Goal: Information Seeking & Learning: Learn about a topic

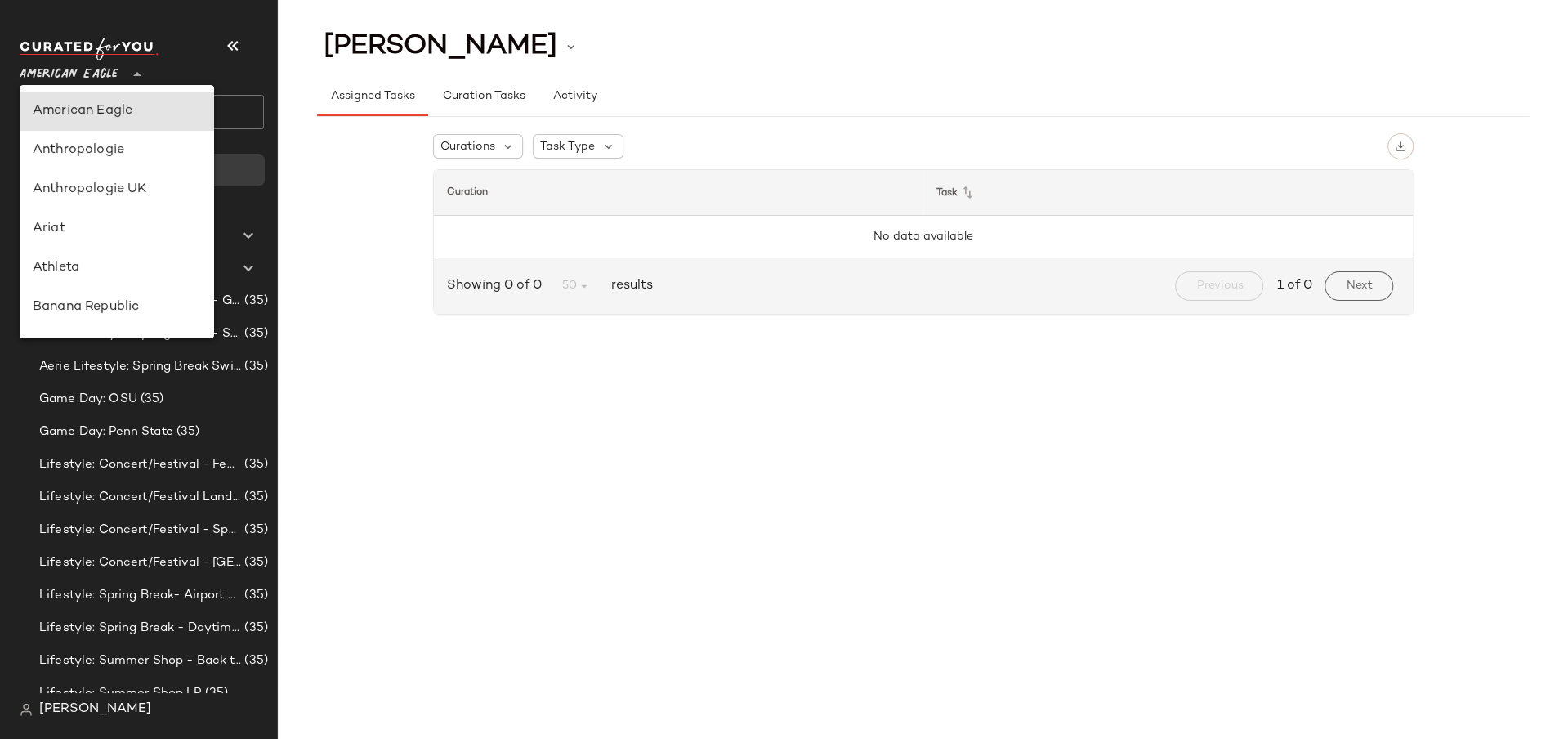
click at [131, 68] on icon at bounding box center [138, 75] width 20 height 20
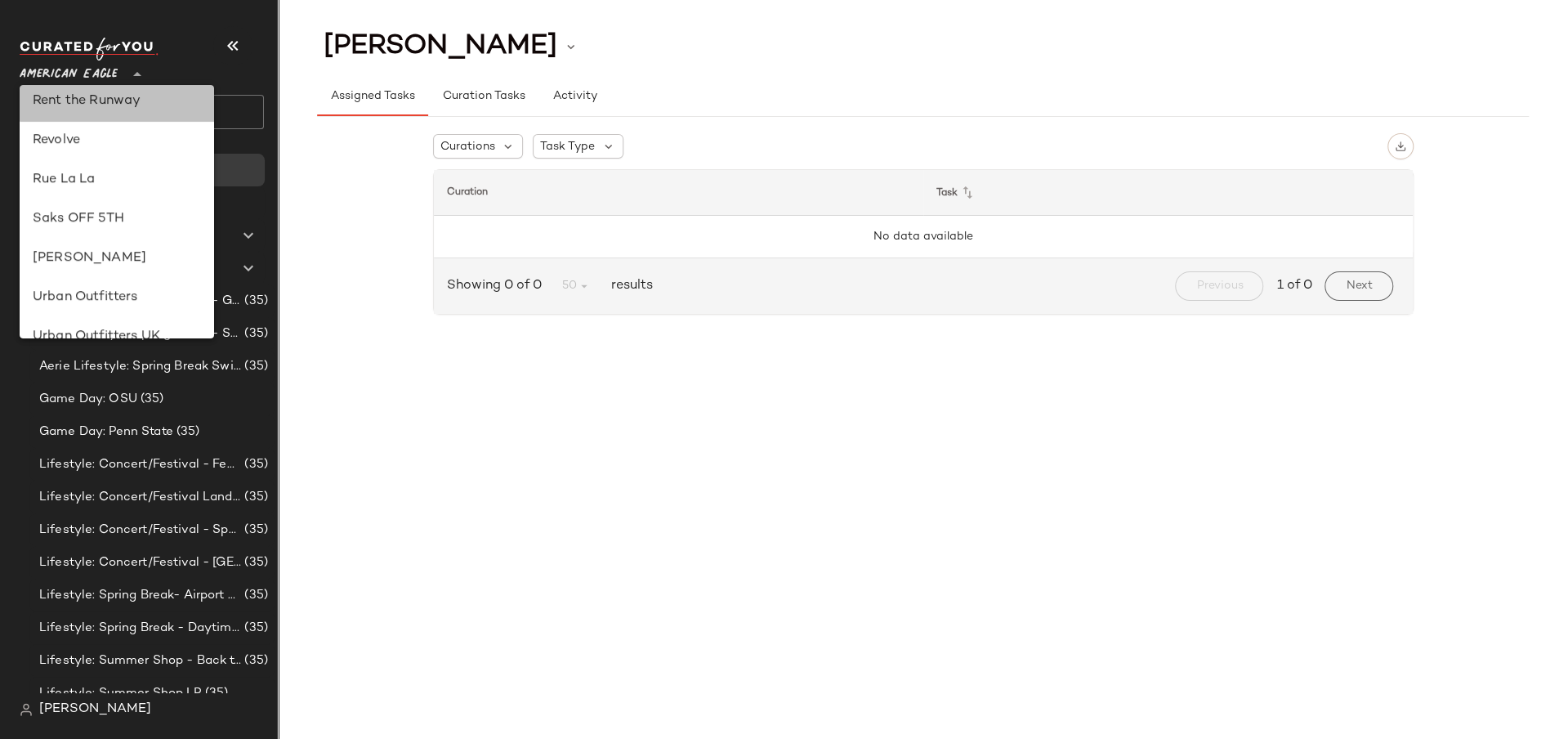
click at [109, 106] on div "Rent the Runway" at bounding box center [116, 101] width 168 height 20
type input "**"
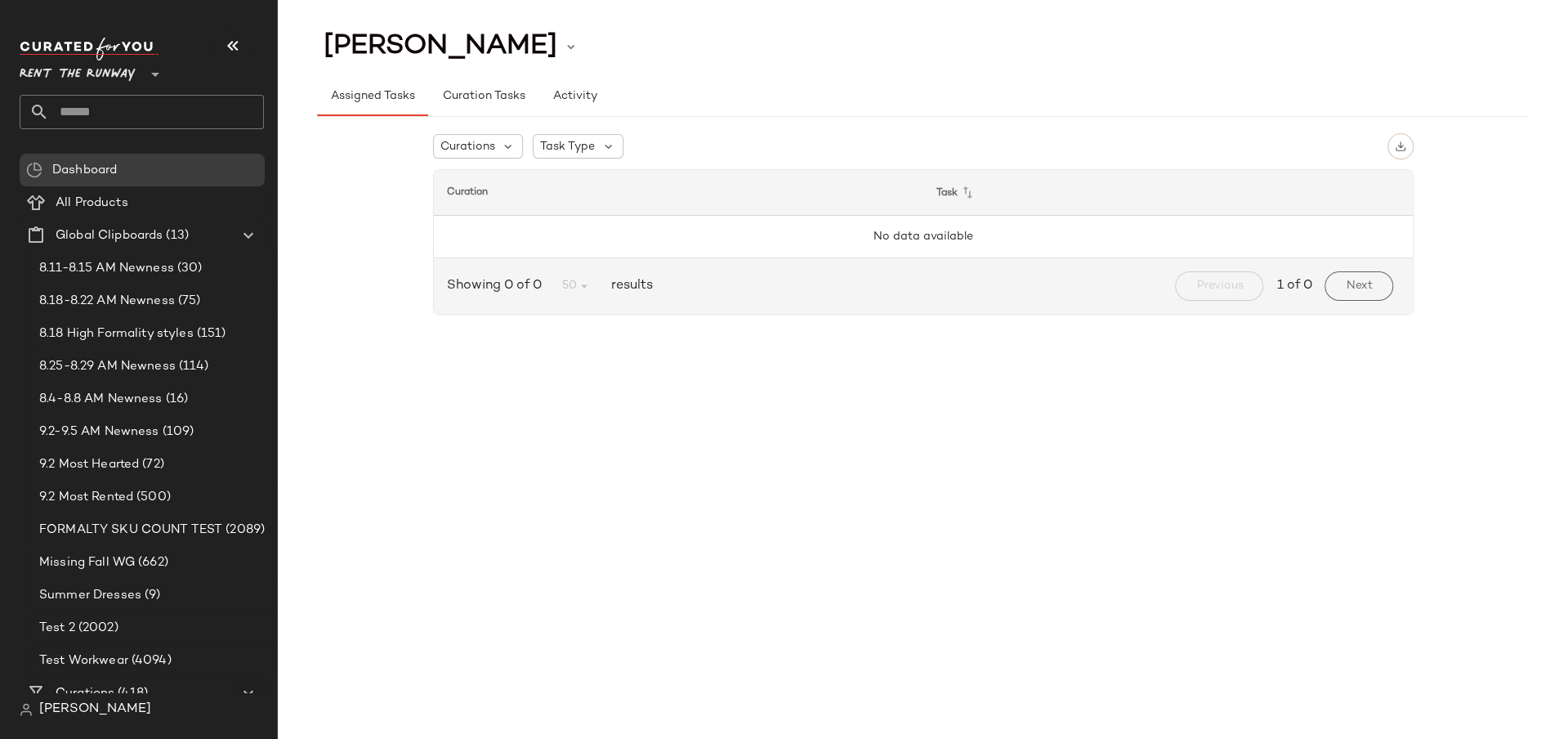
click at [85, 116] on input "text" at bounding box center [156, 111] width 215 height 34
type input "**********"
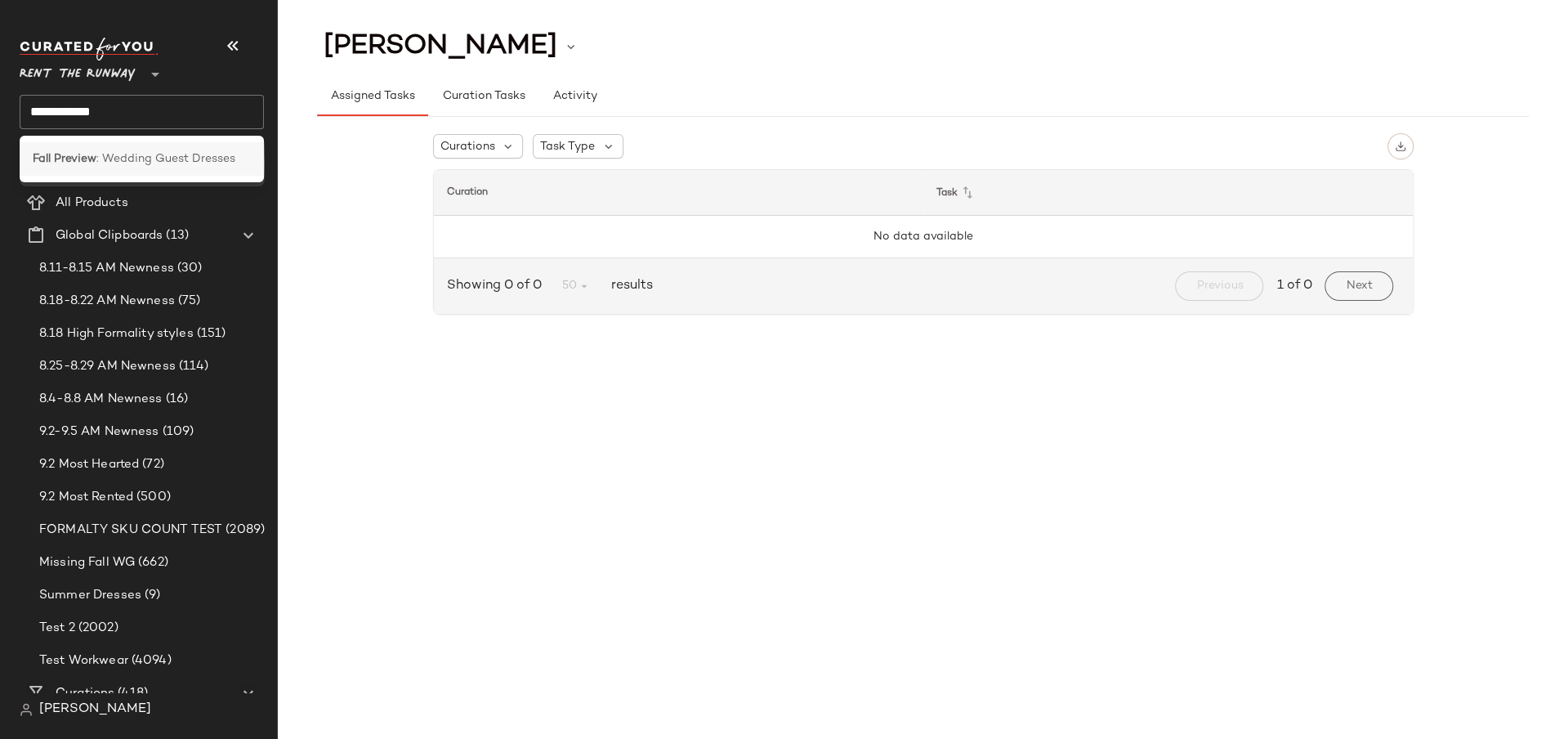
click at [131, 143] on div "Fall Preview : Wedding Guest Dresses" at bounding box center [141, 159] width 245 height 33
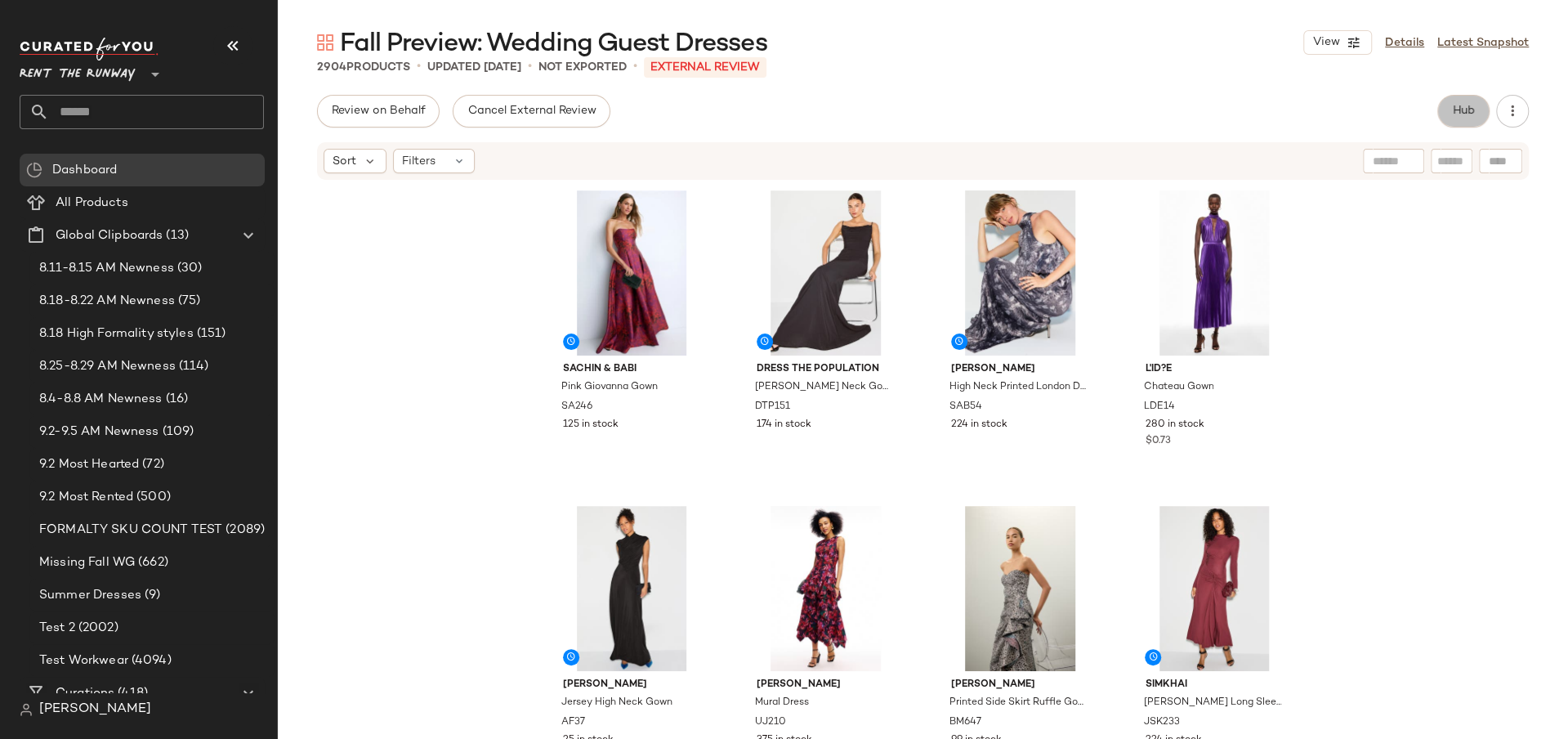
click at [1480, 114] on button "Hub" at bounding box center [1463, 110] width 52 height 32
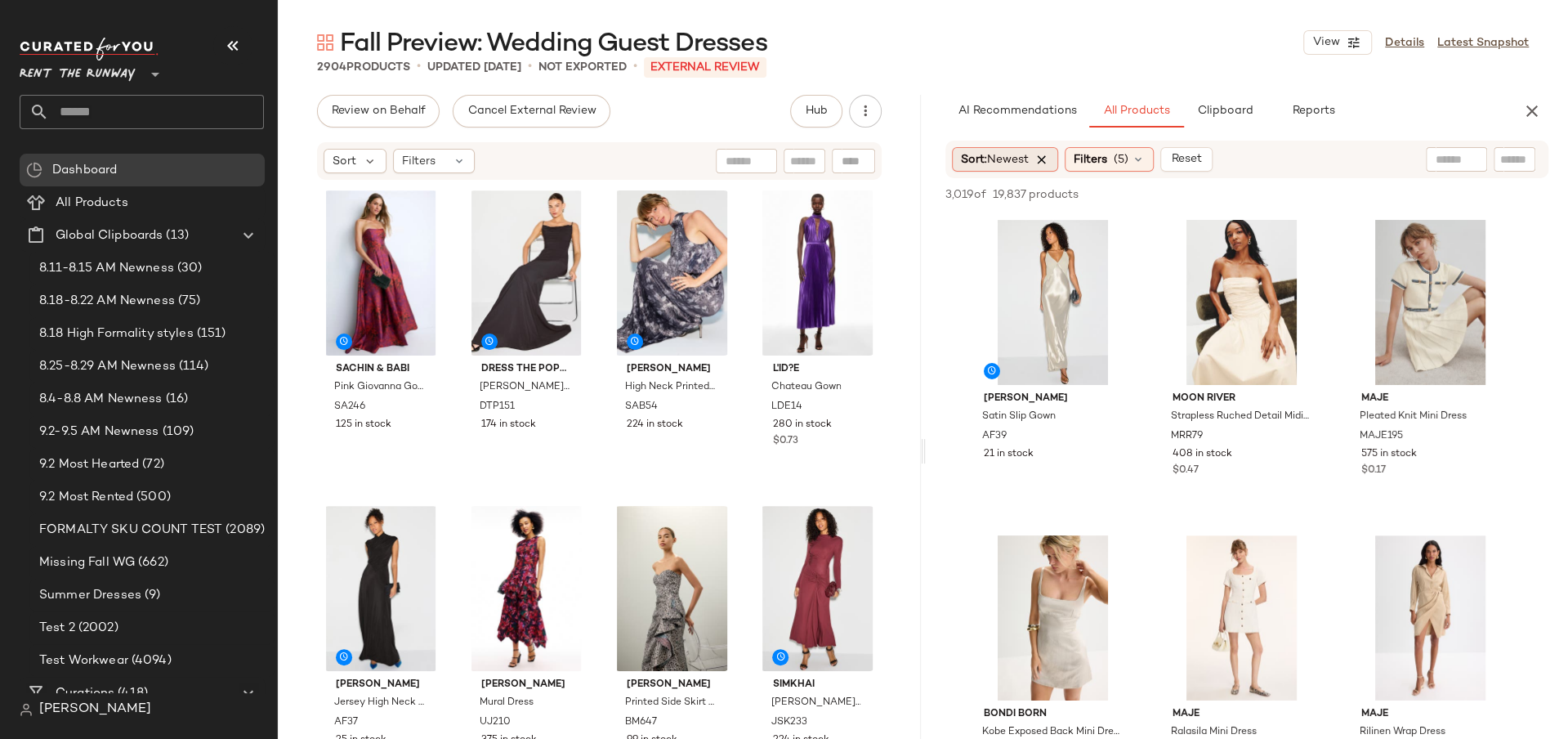
click at [1043, 155] on icon at bounding box center [1041, 159] width 15 height 15
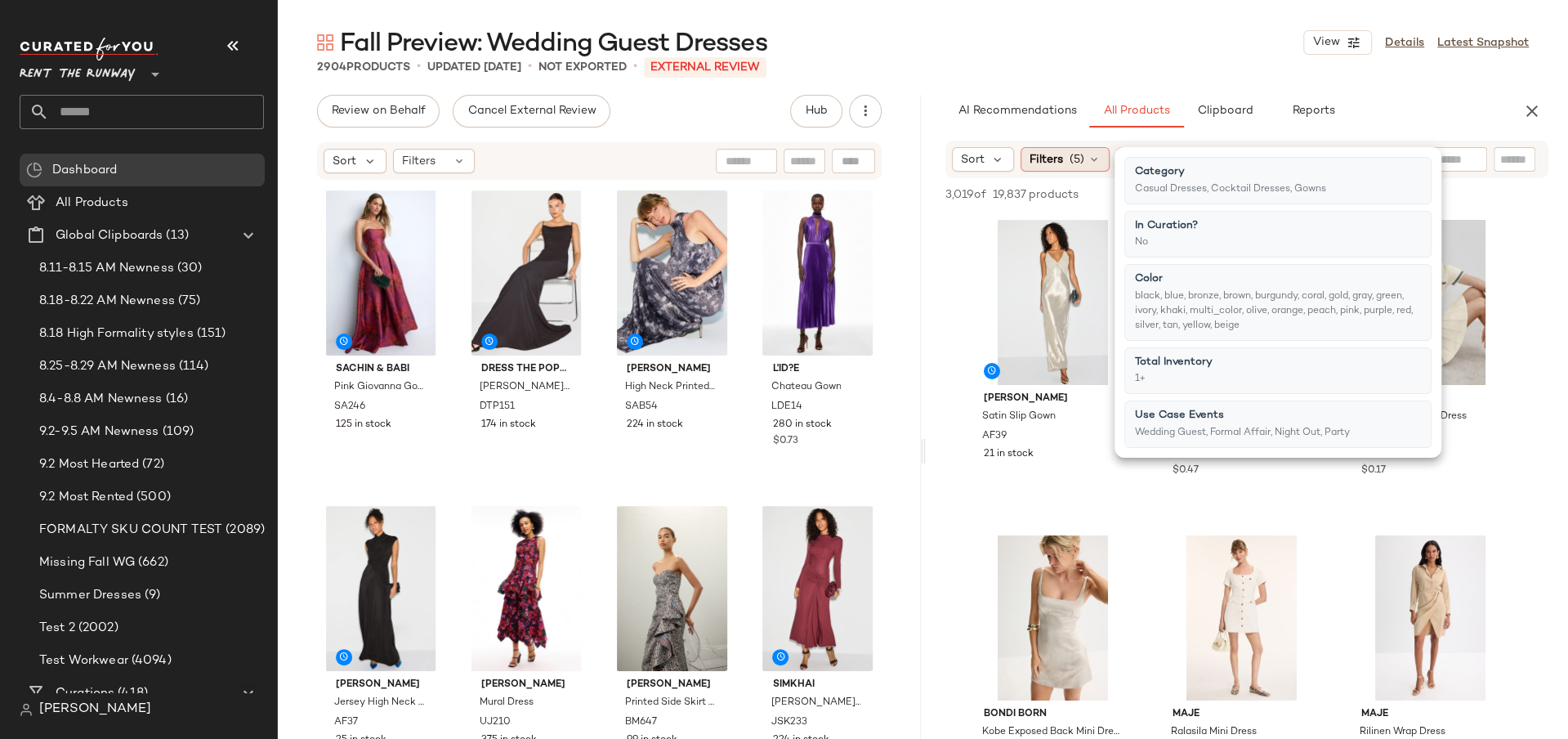
click at [1048, 159] on span "Filters" at bounding box center [1046, 159] width 33 height 17
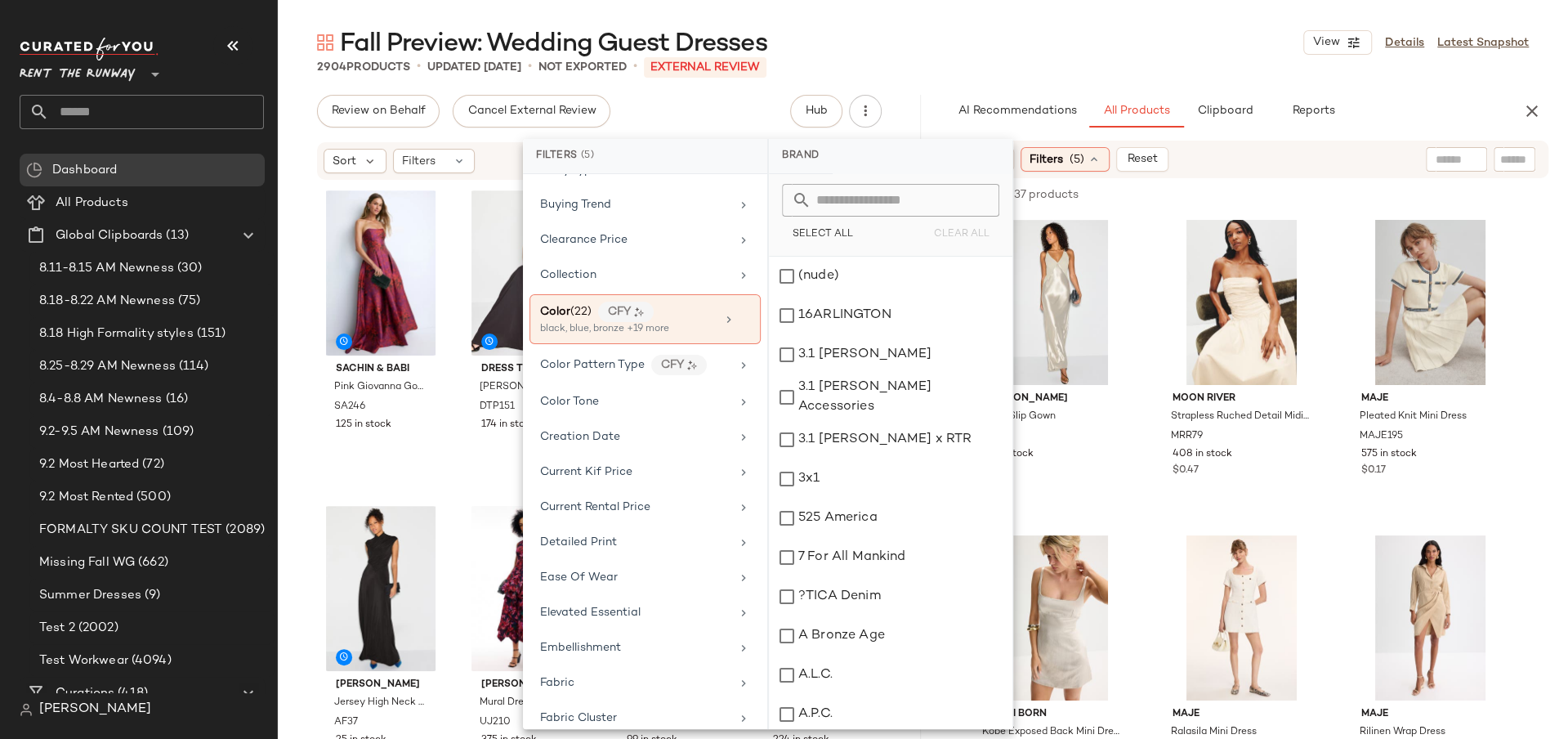
scroll to position [410, 0]
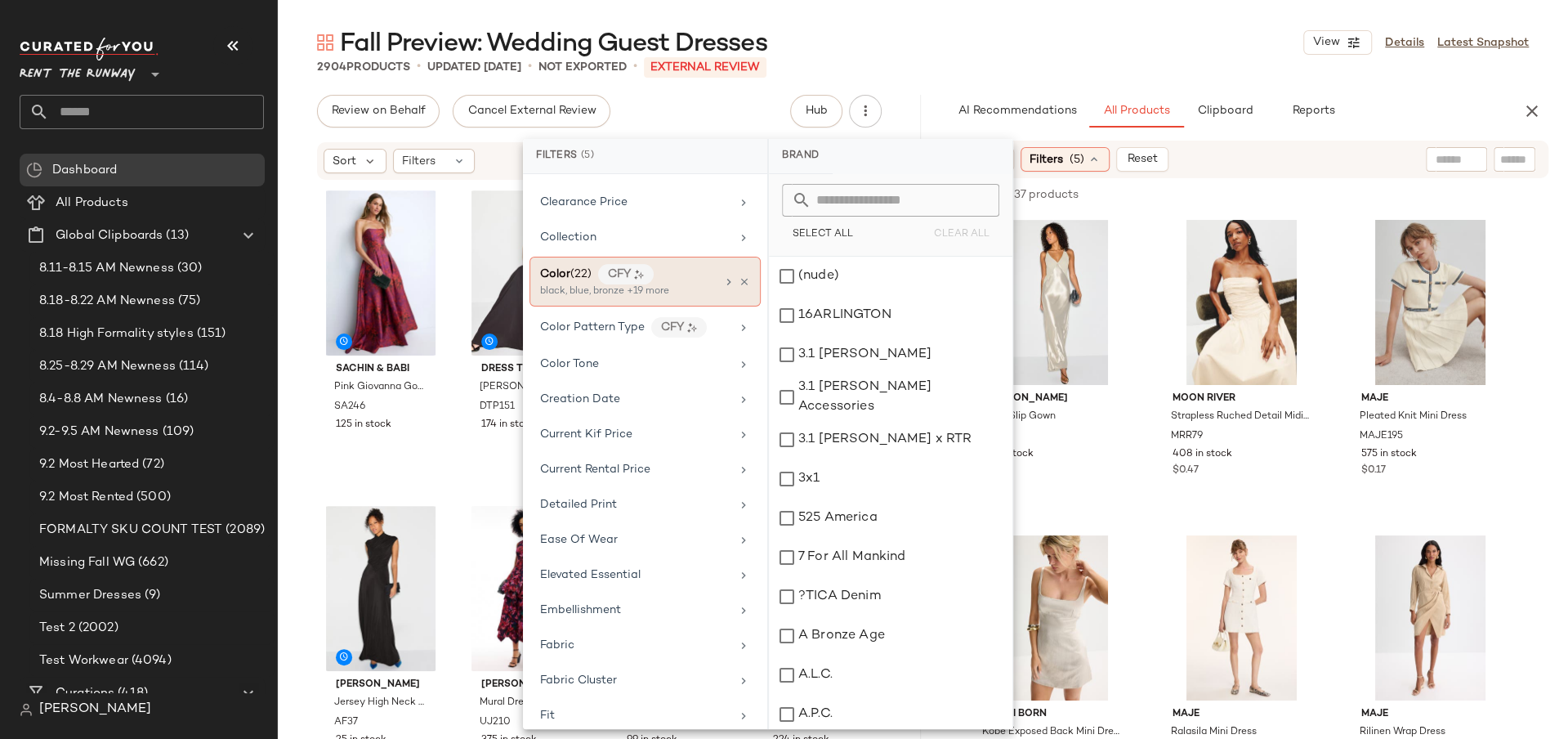
click at [702, 274] on div "Color (22) CFY" at bounding box center [628, 274] width 176 height 21
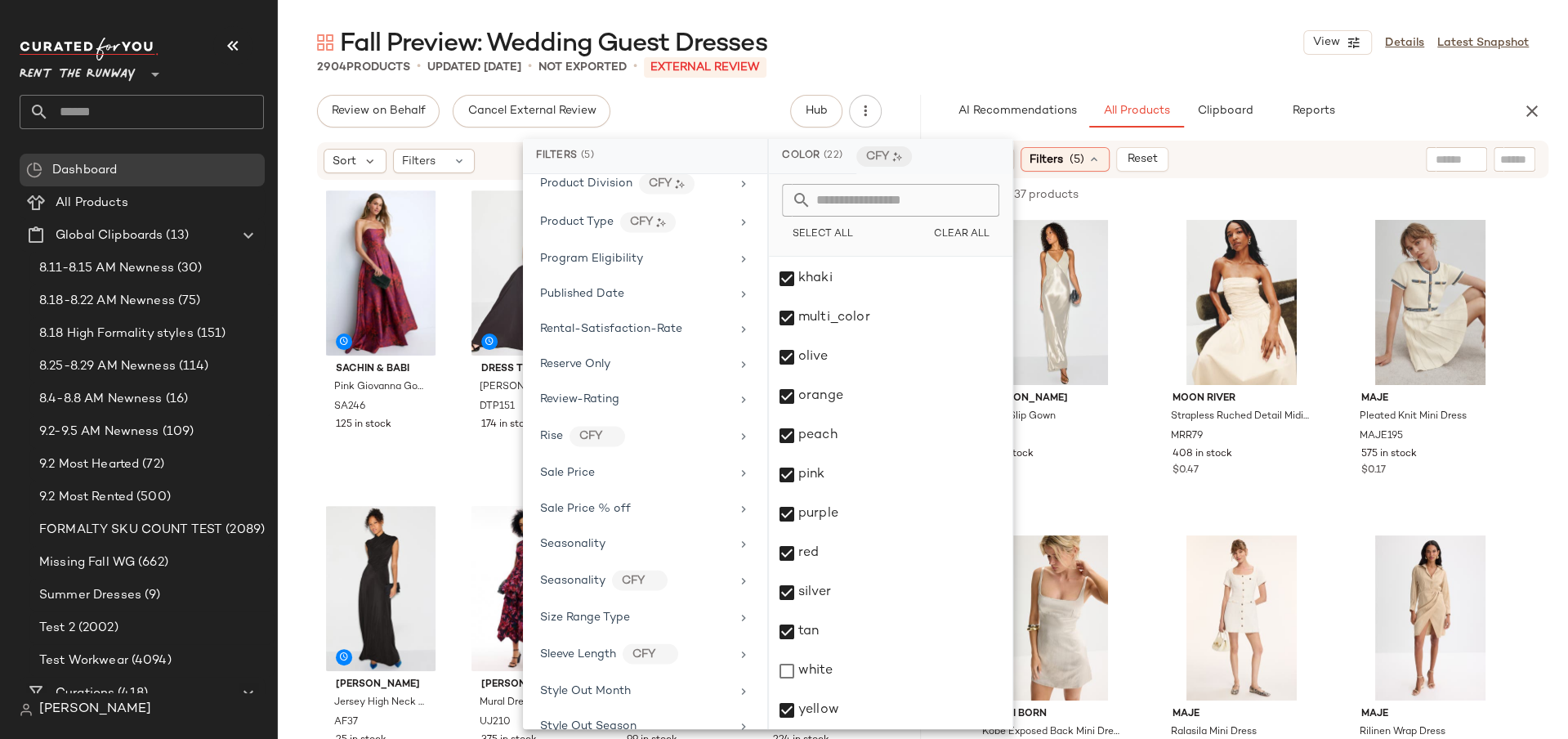
scroll to position [2323, 0]
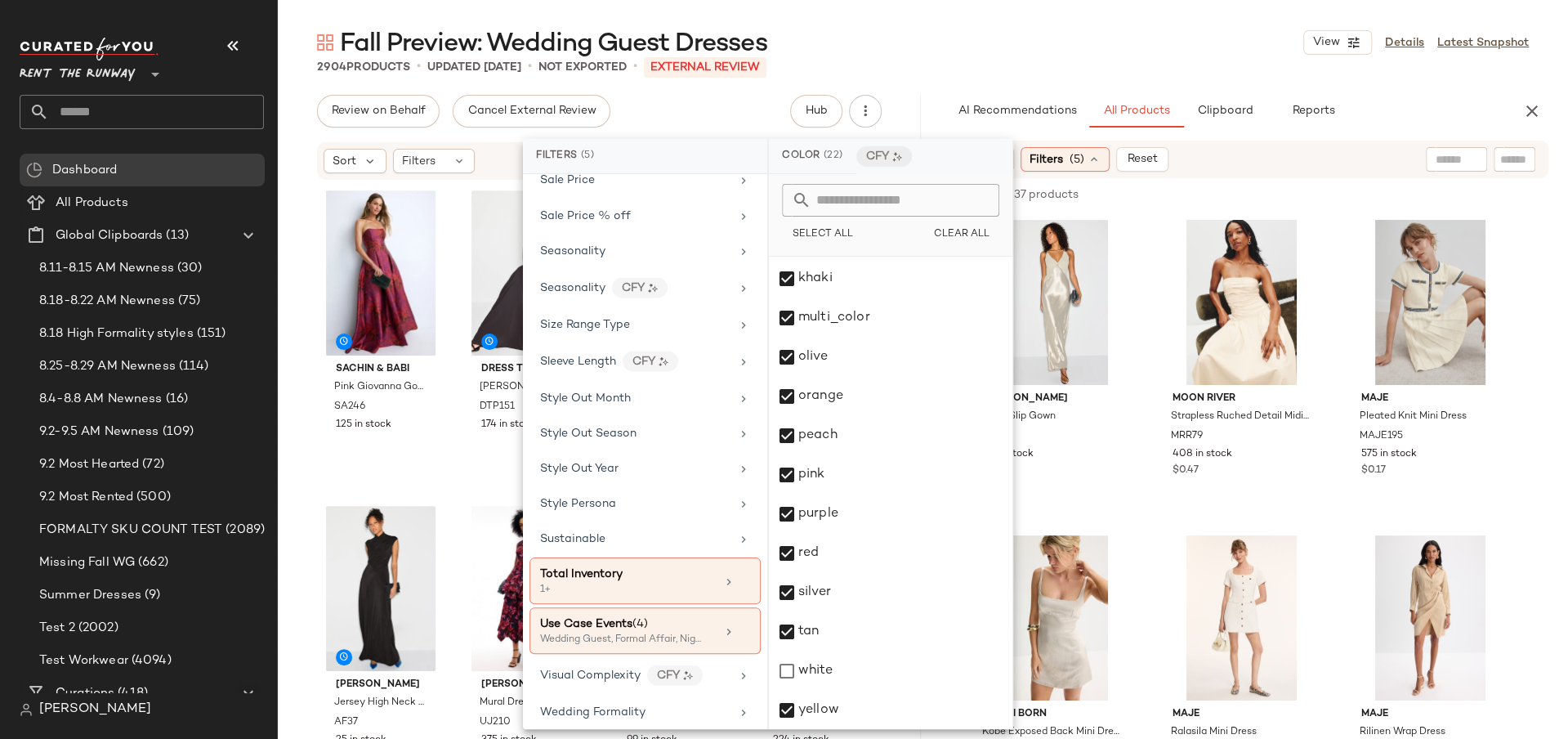
click at [1120, 17] on main "Fall Preview: Wedding Guest Dresses View Details Latest Snapshot 2904 Products …" at bounding box center [784, 370] width 1568 height 739
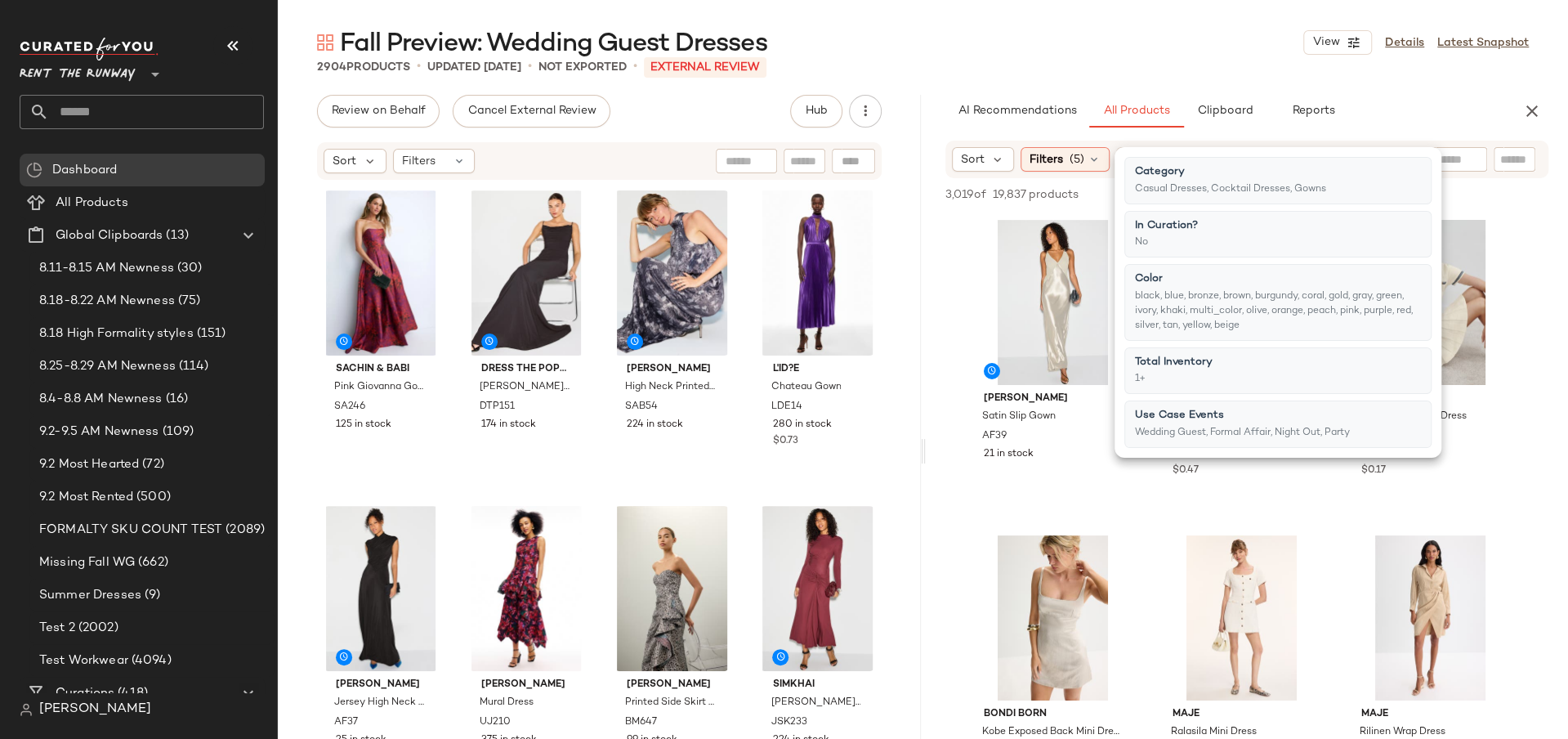
click at [1204, 3] on main "Fall Preview: Wedding Guest Dresses View Details Latest Snapshot 2904 Products …" at bounding box center [784, 370] width 1568 height 739
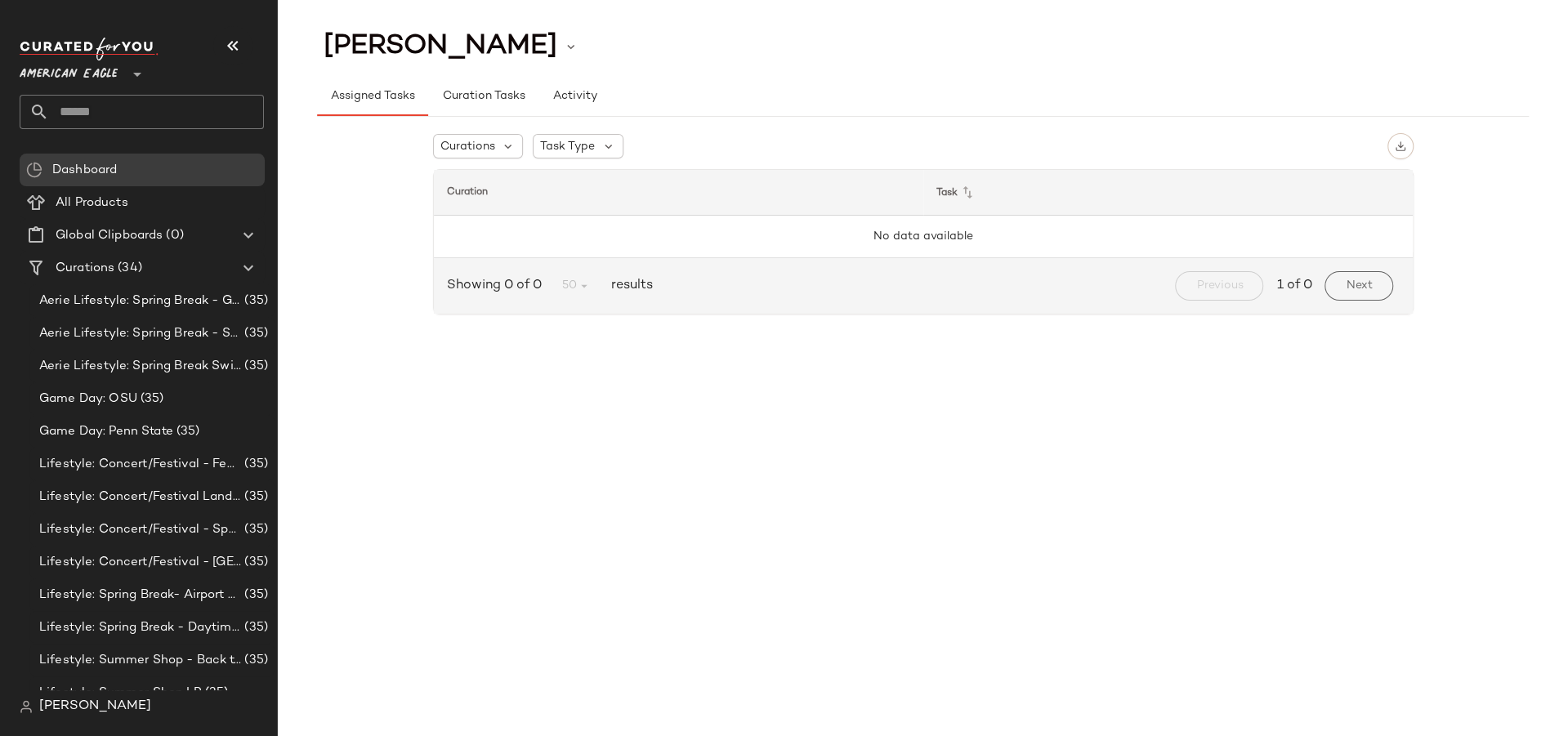
click at [74, 72] on span "American Eagle" at bounding box center [69, 71] width 98 height 29
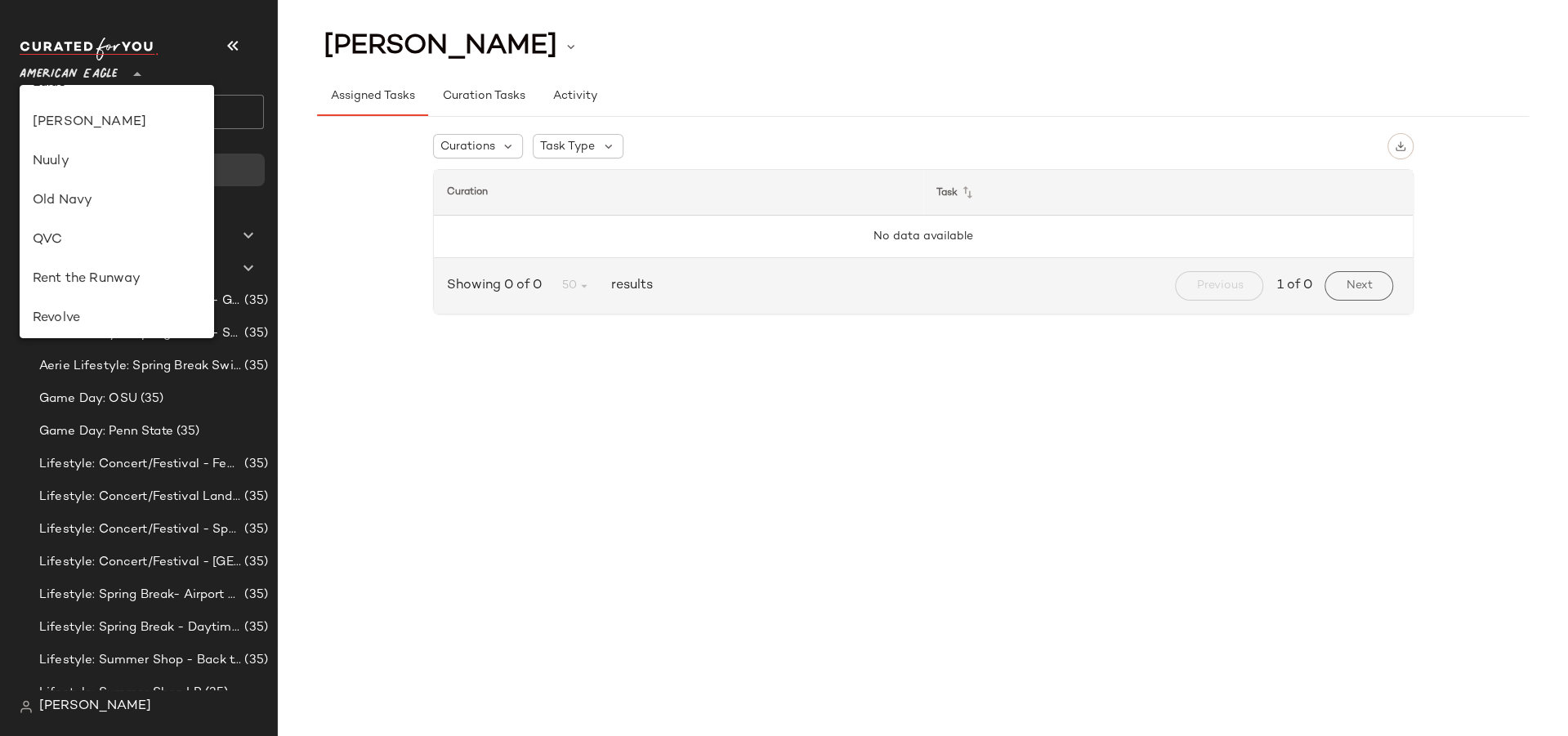
scroll to position [582, 0]
click at [84, 260] on div "Rent the Runway" at bounding box center [117, 274] width 195 height 39
type input "**"
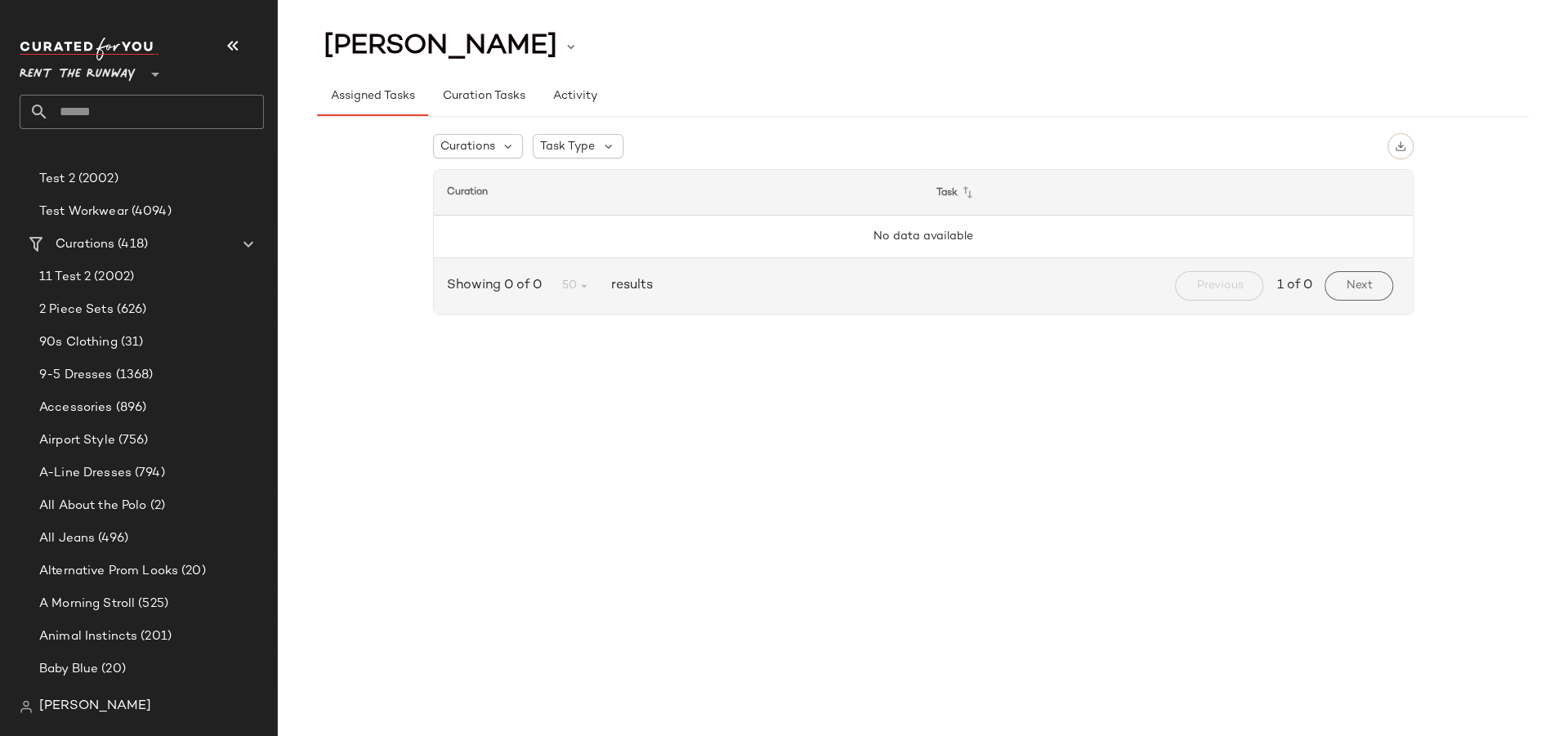
scroll to position [446, 0]
click at [78, 99] on input "text" at bounding box center [156, 111] width 215 height 34
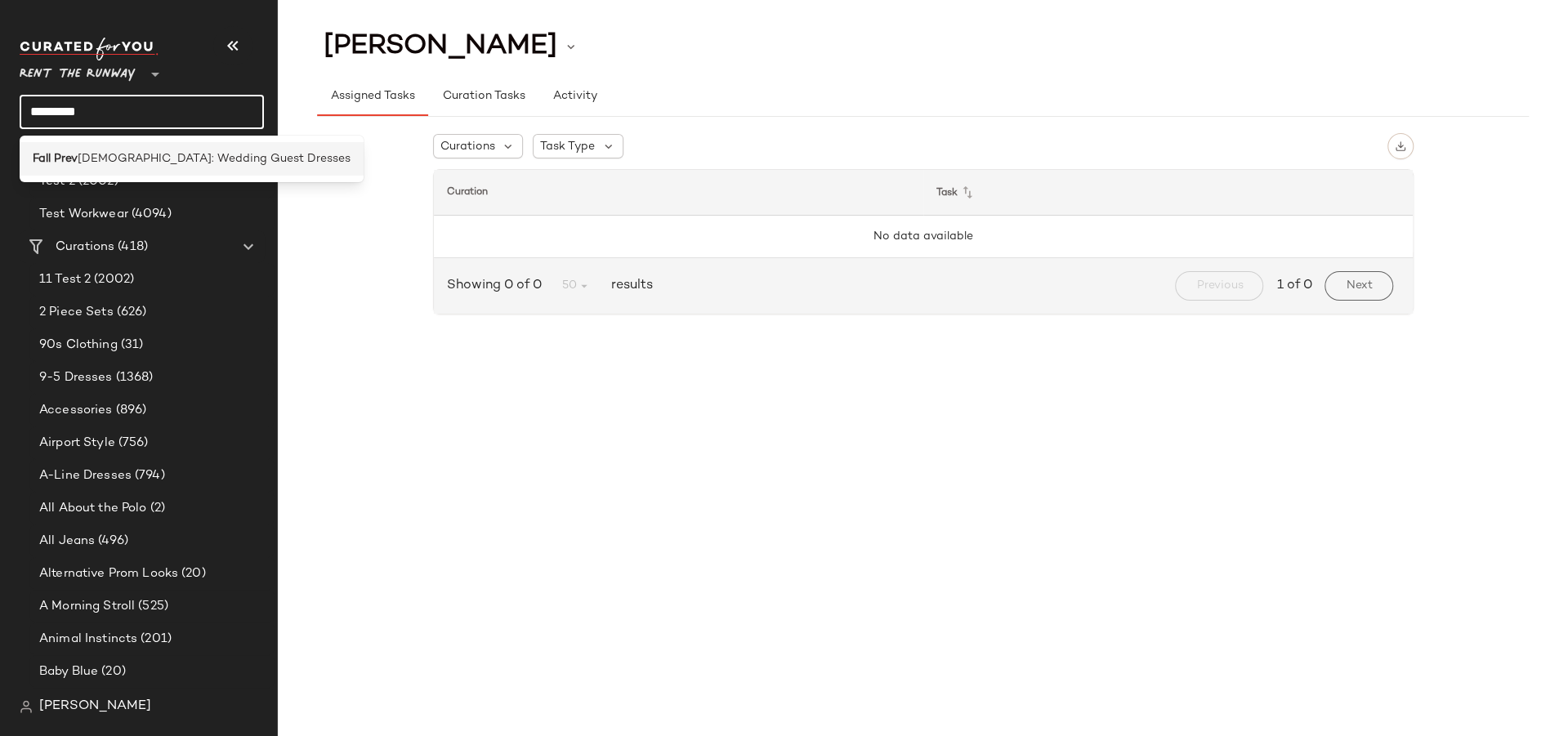
type input "*********"
click at [80, 166] on span "[DEMOGRAPHIC_DATA]: Wedding Guest Dresses" at bounding box center [214, 158] width 273 height 17
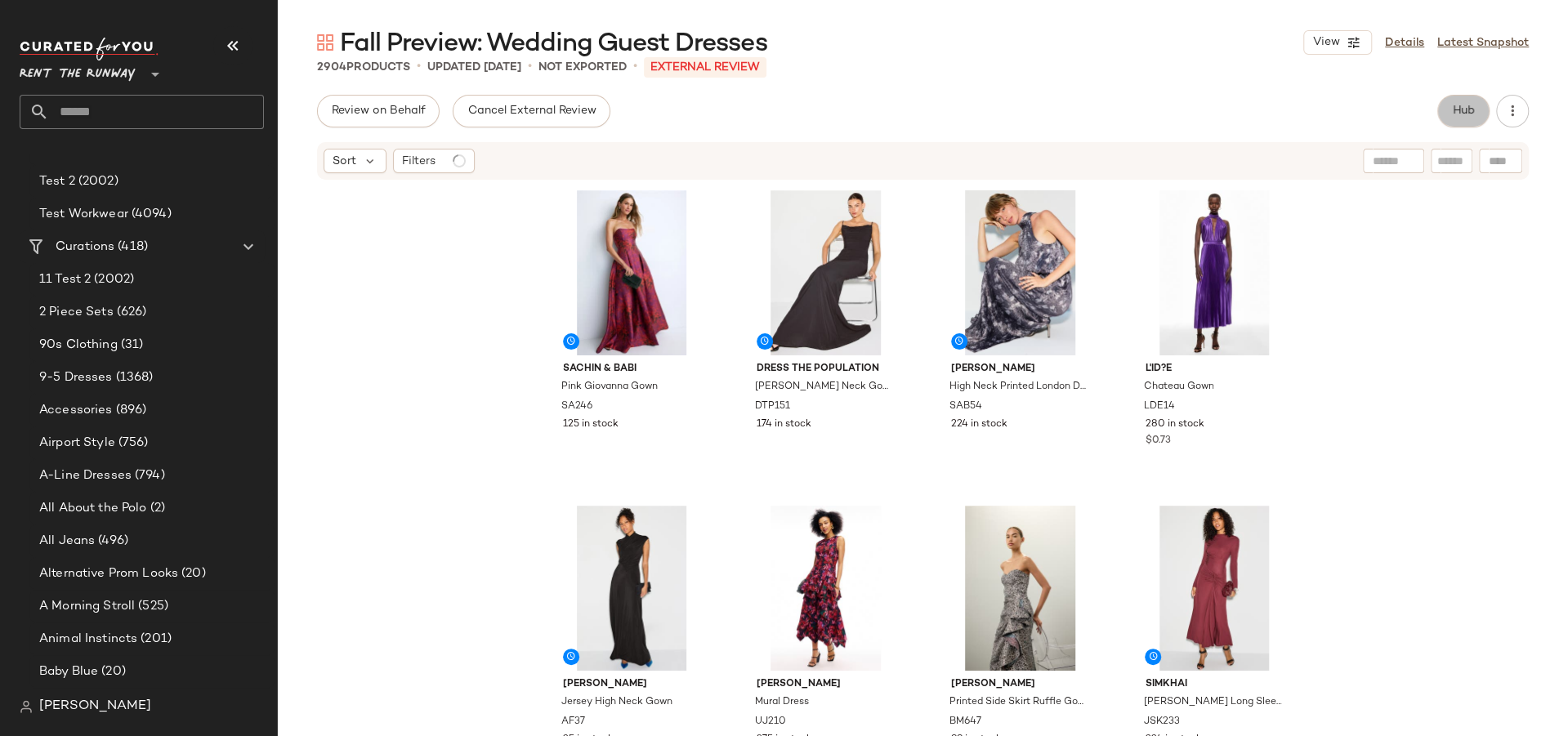
click at [1447, 113] on button "Hub" at bounding box center [1463, 110] width 52 height 32
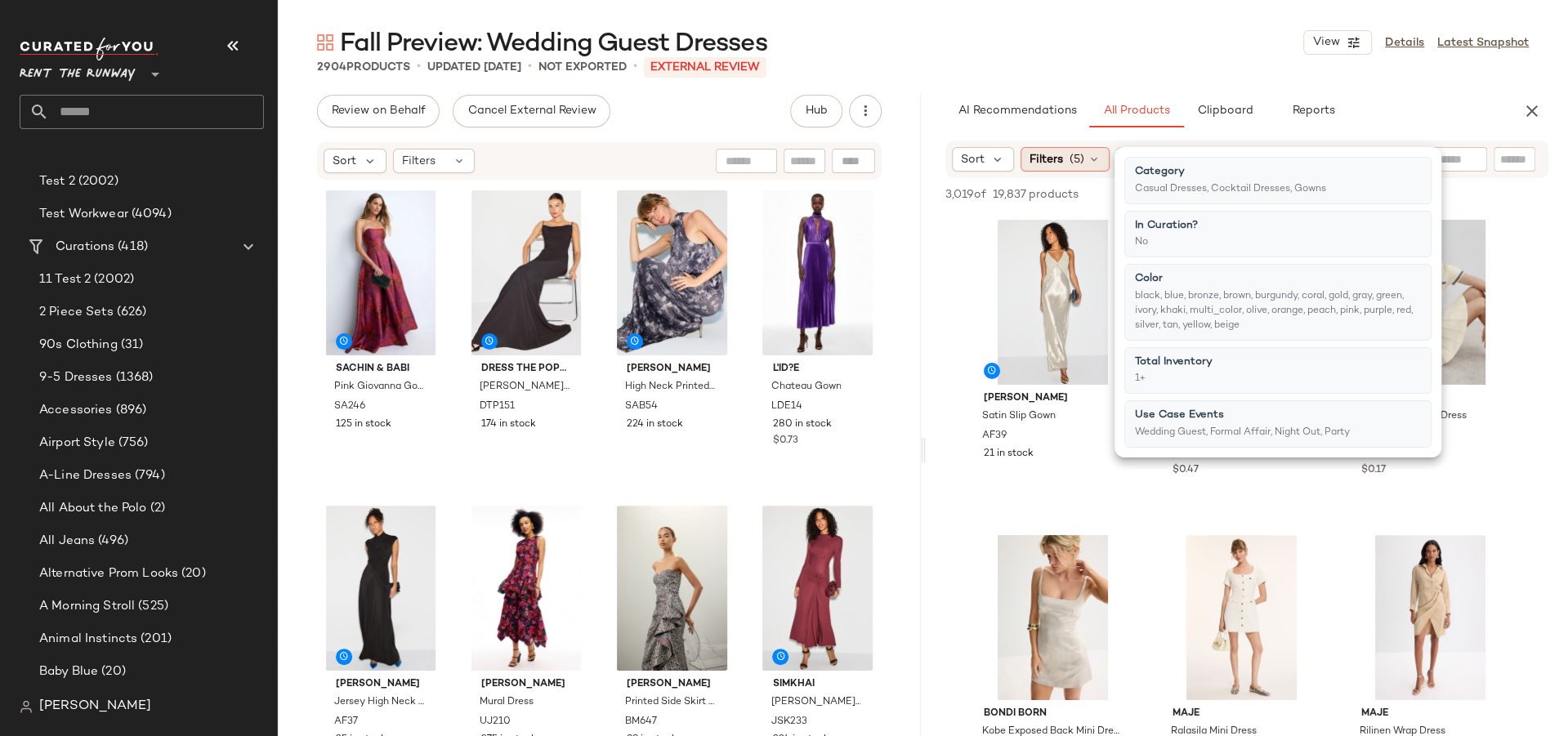
click at [1069, 157] on span "(5)" at bounding box center [1076, 159] width 15 height 17
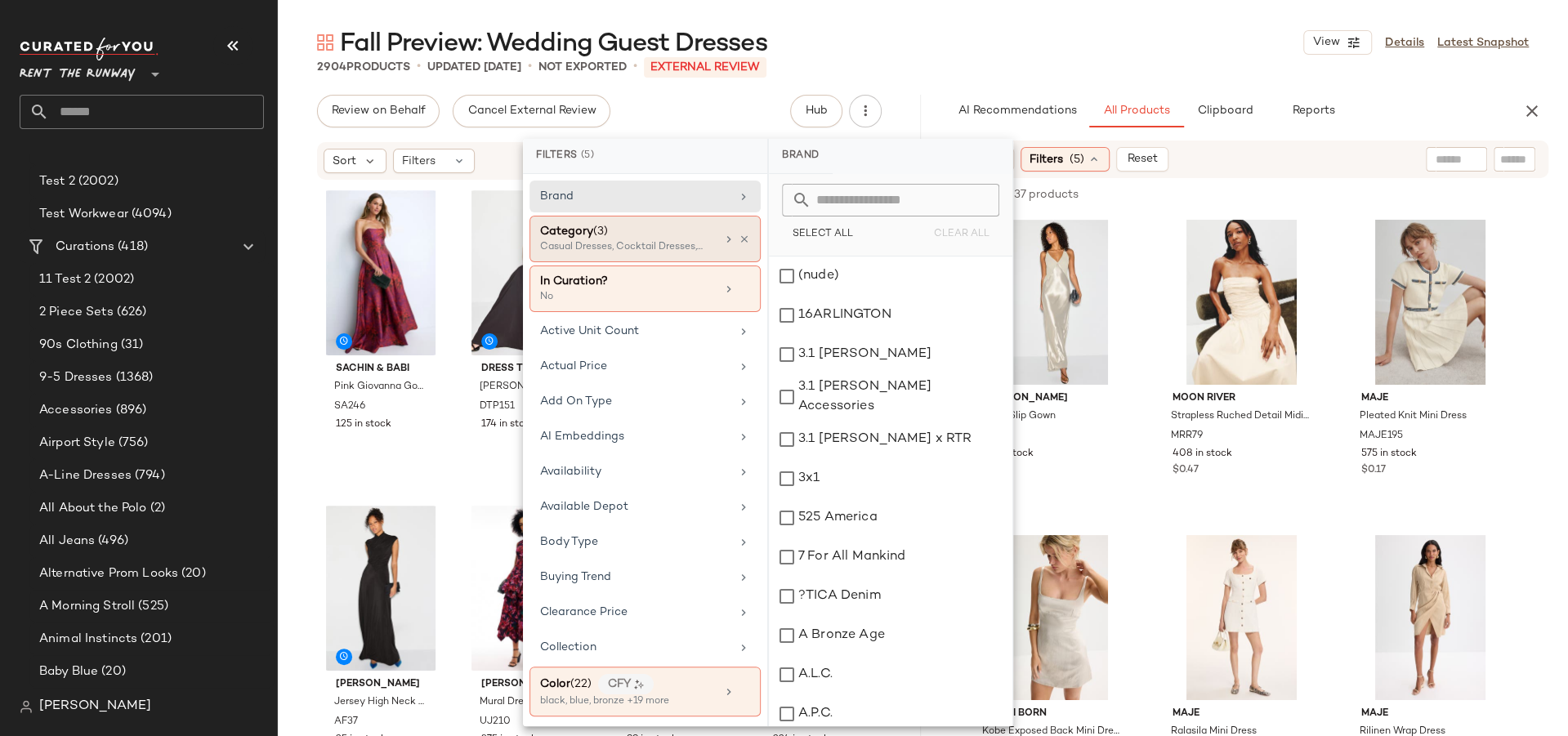
click at [584, 231] on span "Category" at bounding box center [567, 231] width 53 height 12
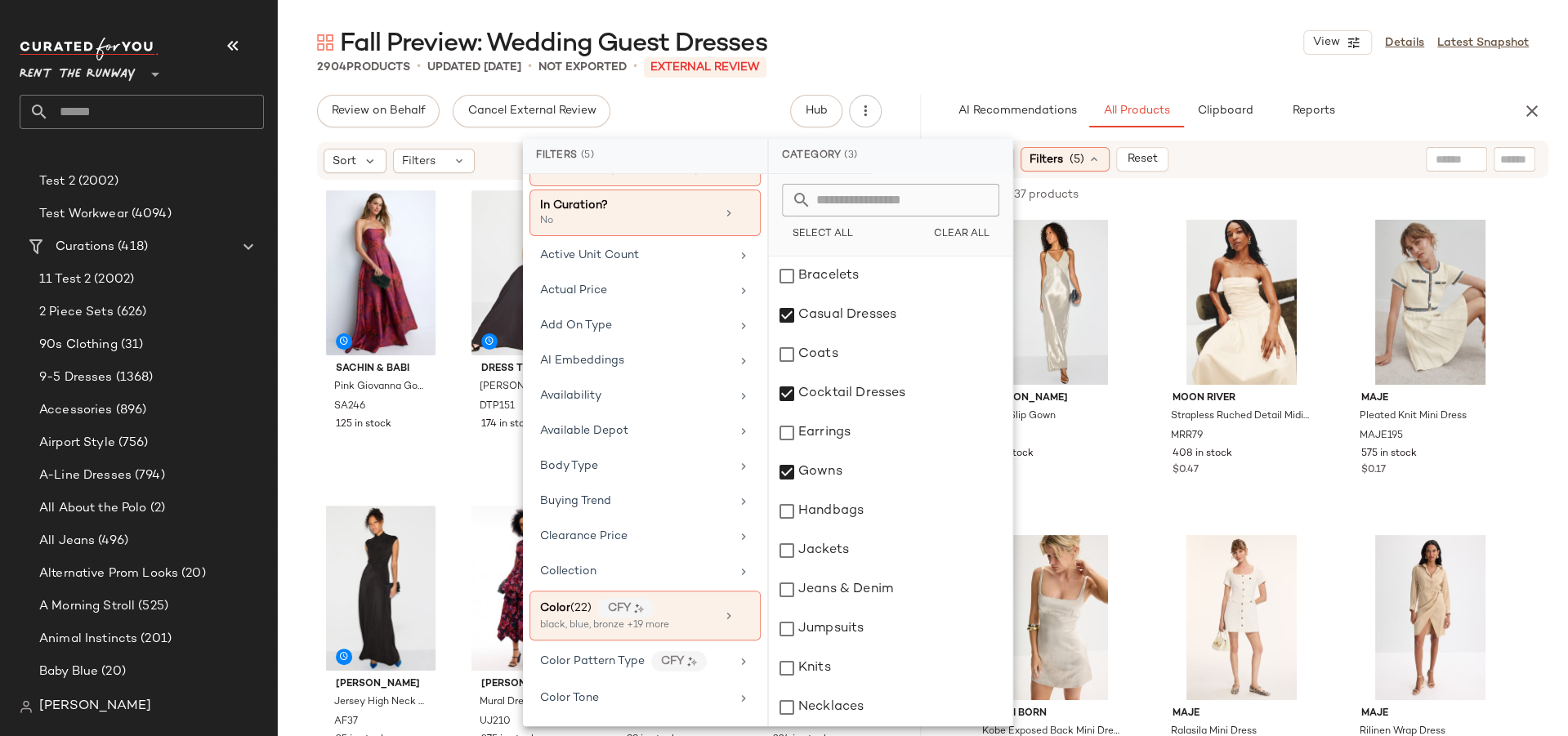
scroll to position [220, 0]
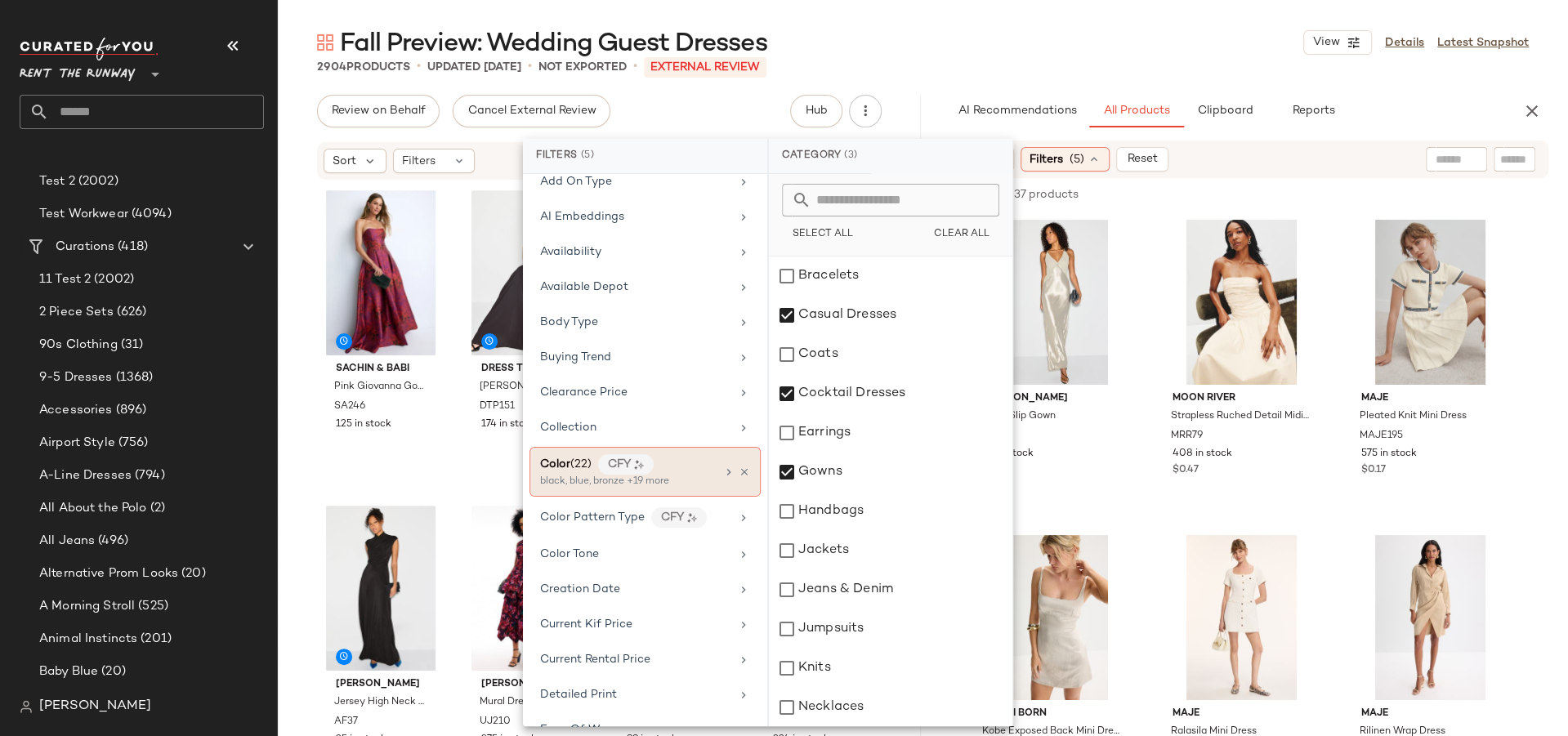
click at [563, 458] on span "Color" at bounding box center [555, 464] width 30 height 12
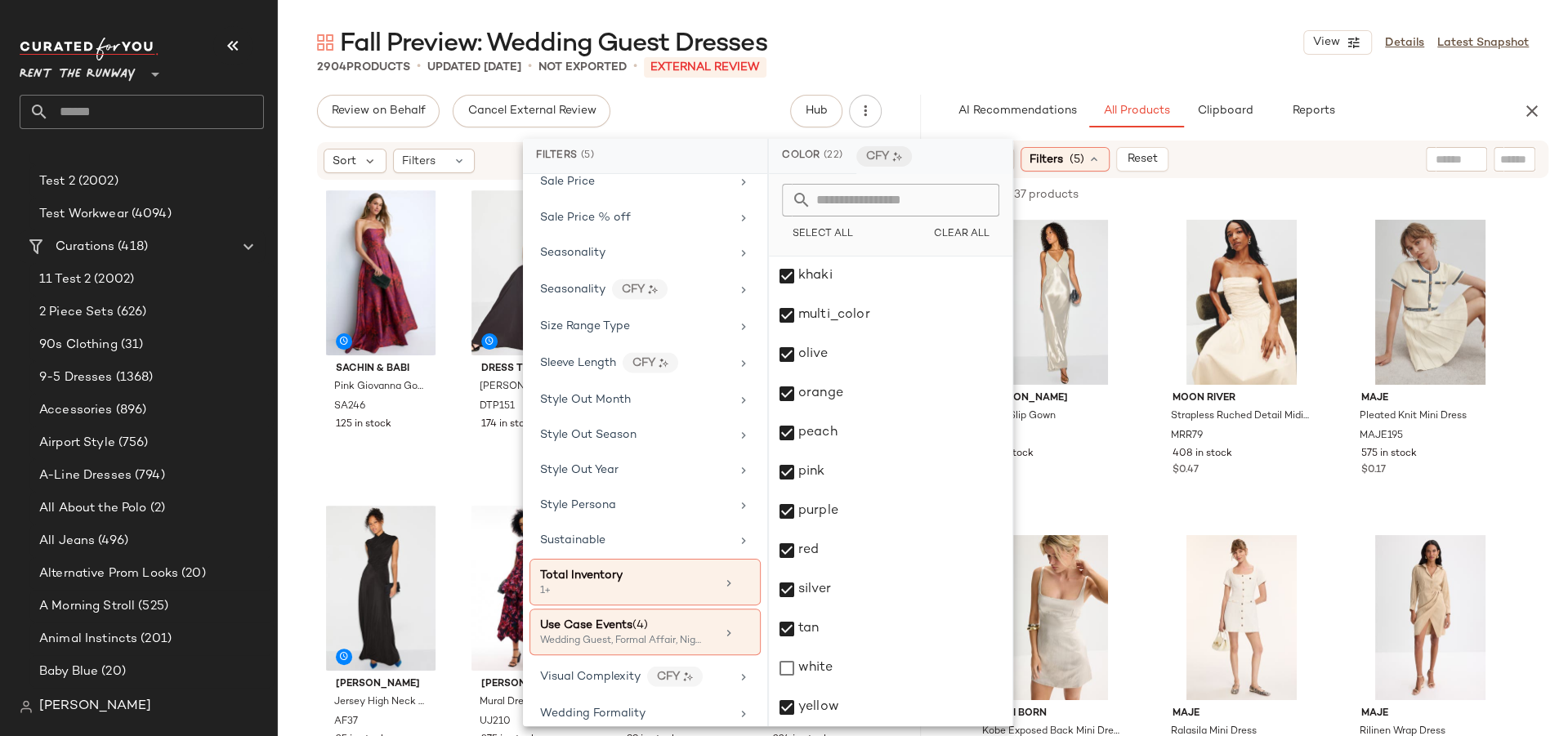
scroll to position [2325, 0]
click at [584, 562] on div "Total Inventory" at bounding box center [582, 570] width 83 height 17
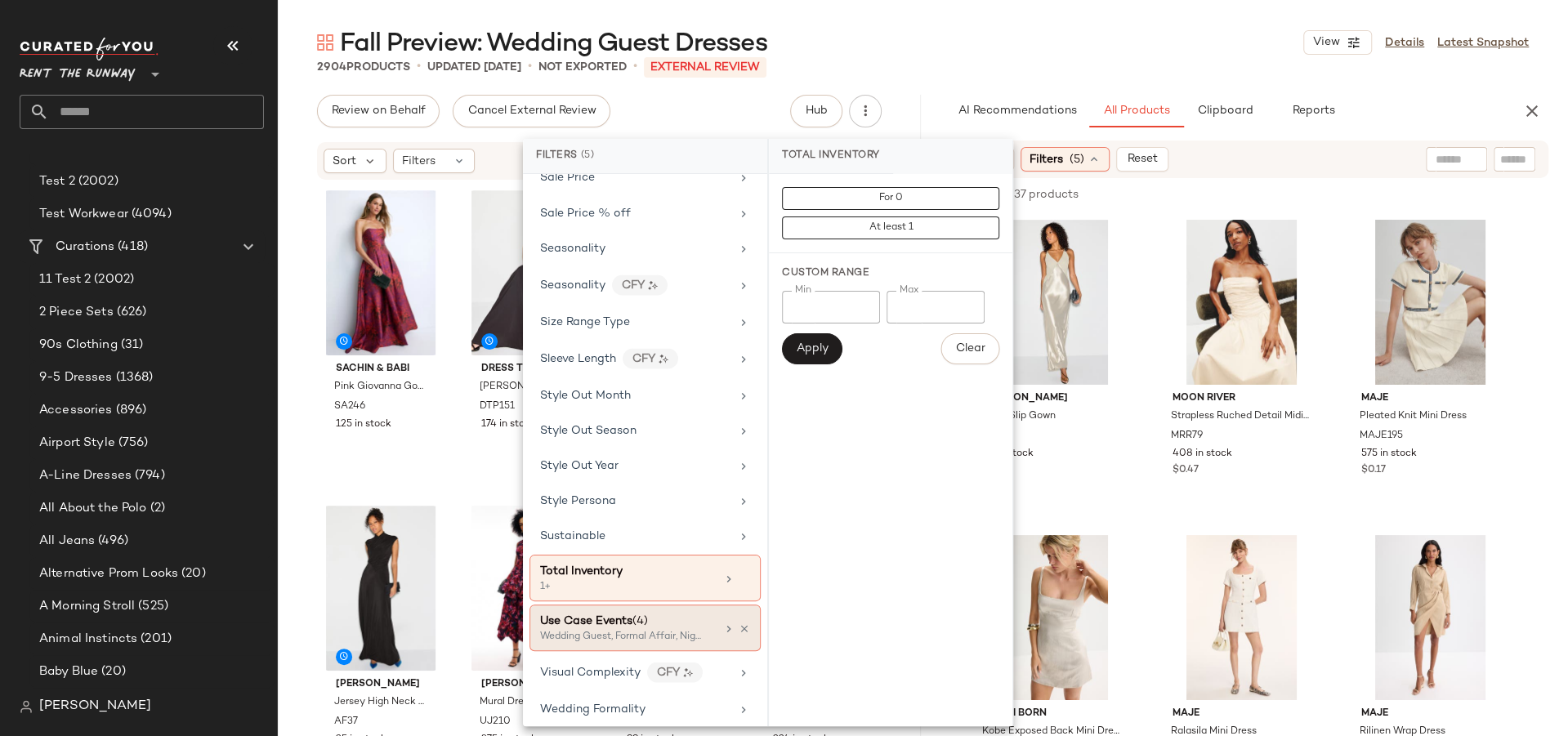
click at [589, 614] on span "Use Case Events" at bounding box center [587, 620] width 92 height 12
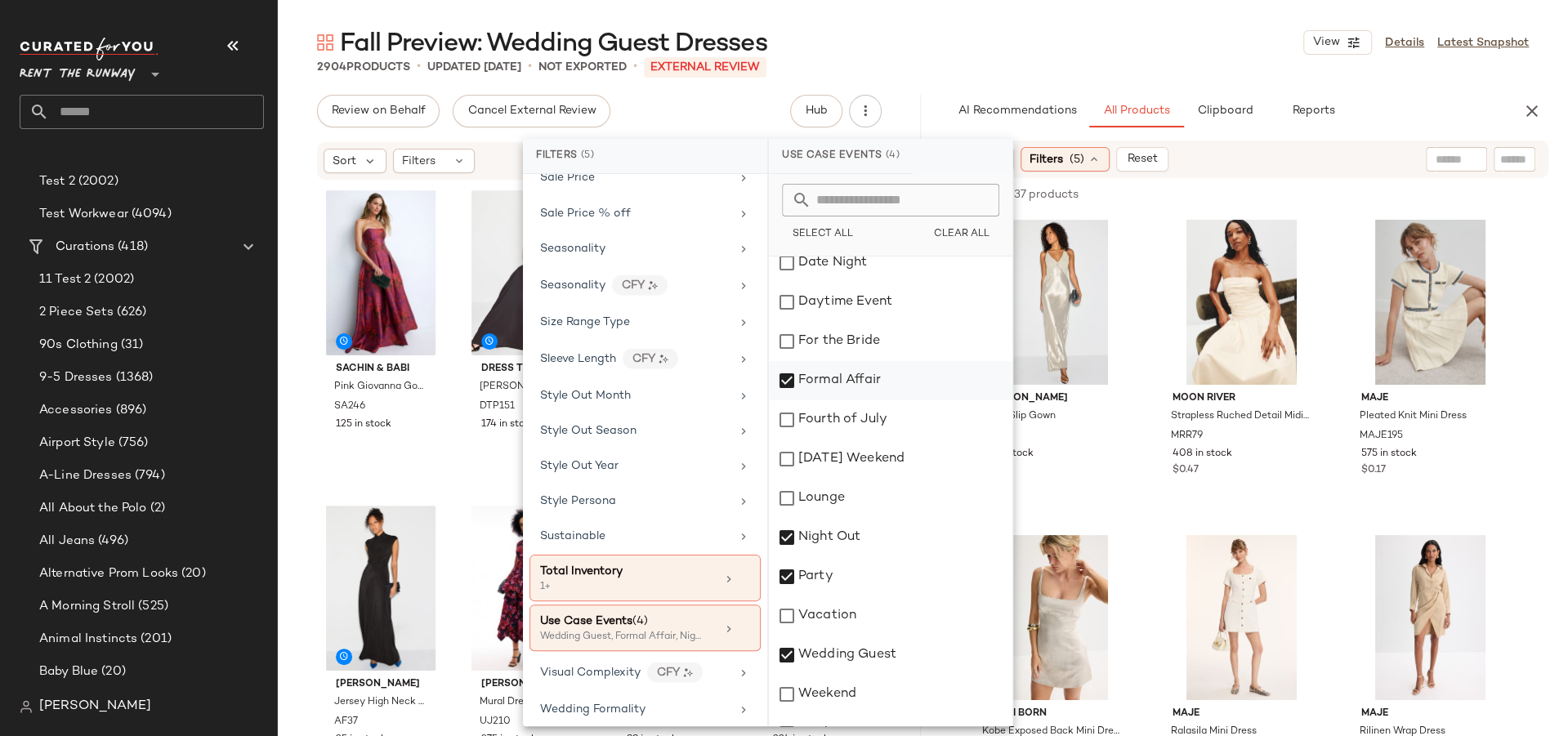
scroll to position [118, 0]
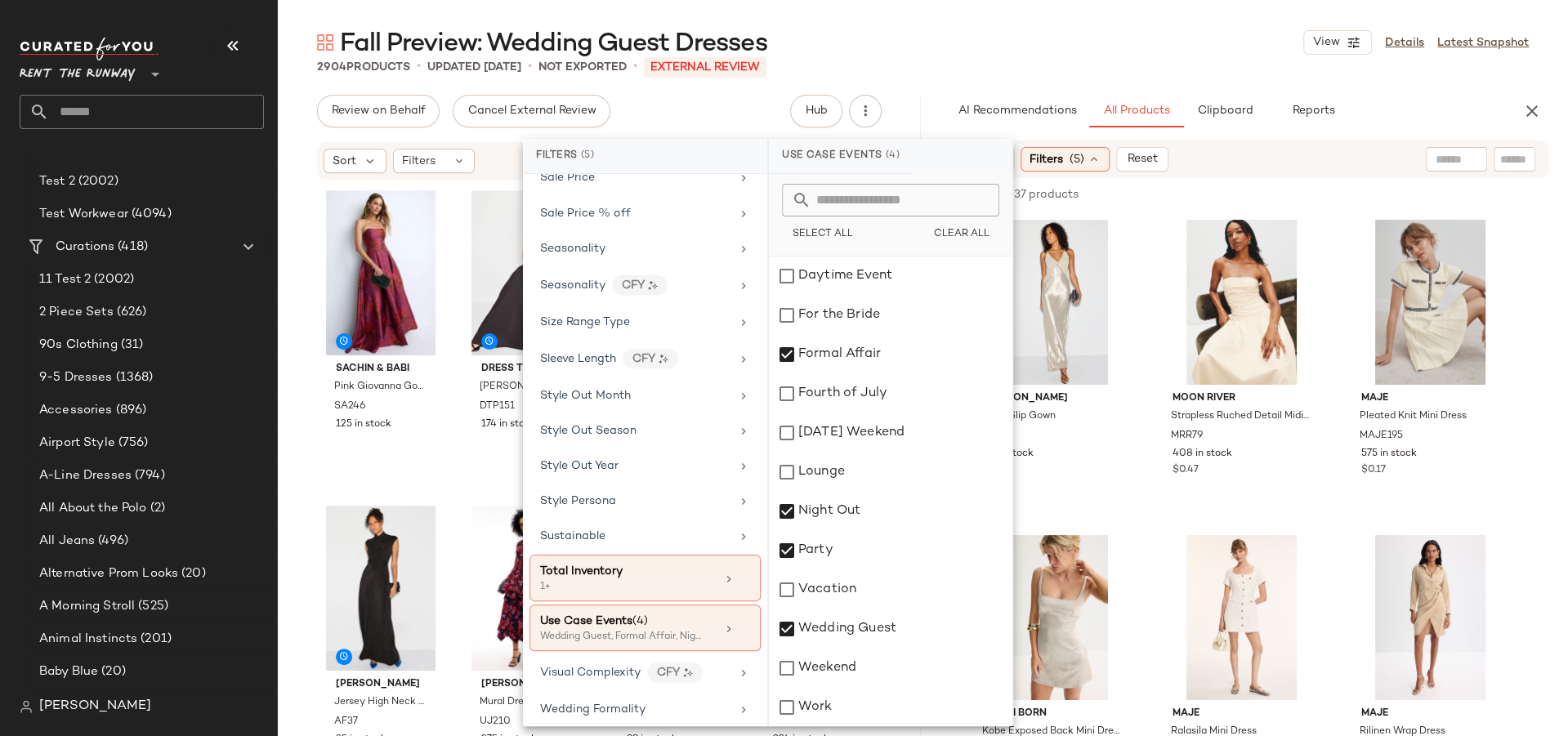
click at [962, 70] on div "2904 Products • updated [DATE] • Not Exported • External REVIEW" at bounding box center [923, 67] width 1290 height 17
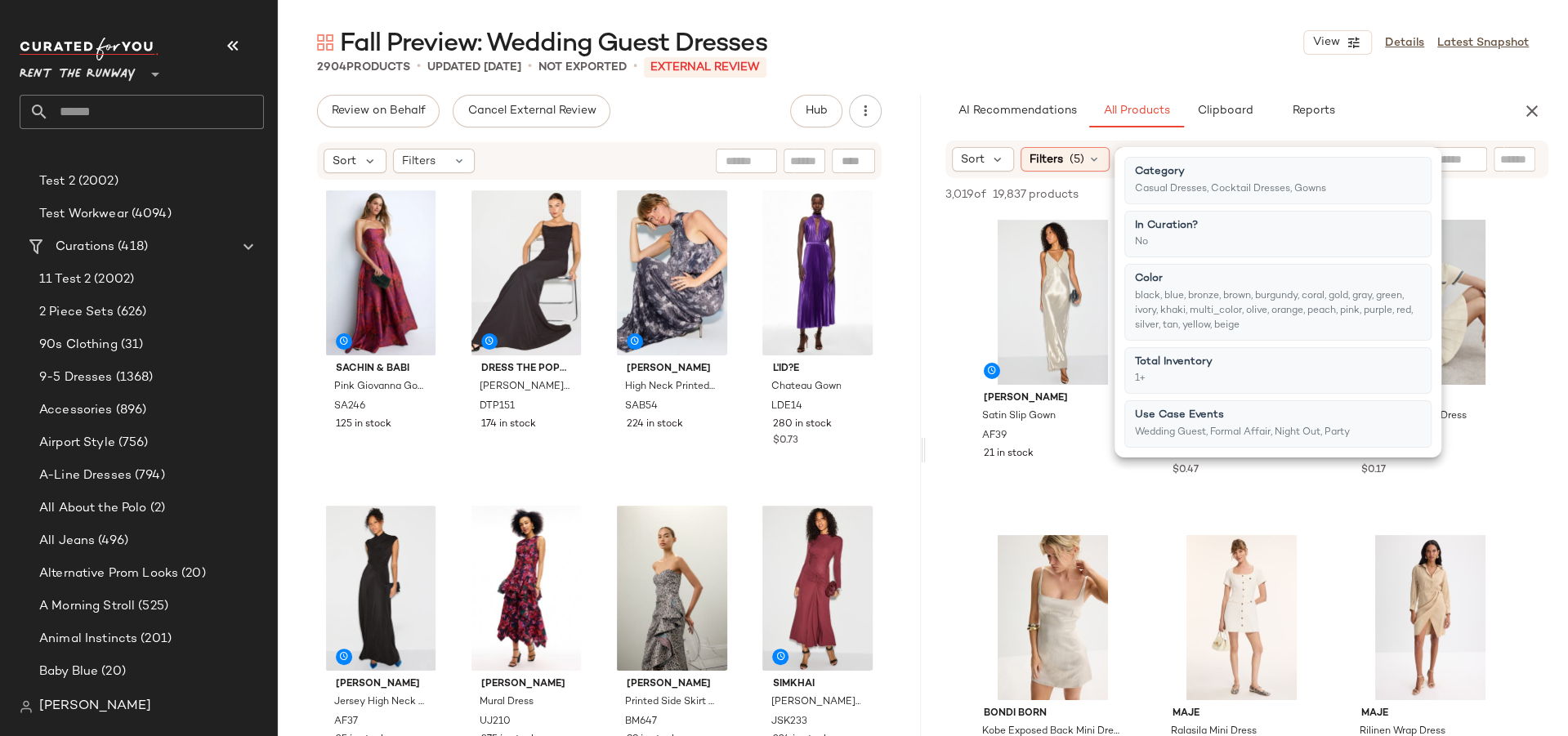
click at [978, 60] on div "2904 Products • updated [DATE] • Not Exported • External REVIEW" at bounding box center [923, 67] width 1290 height 17
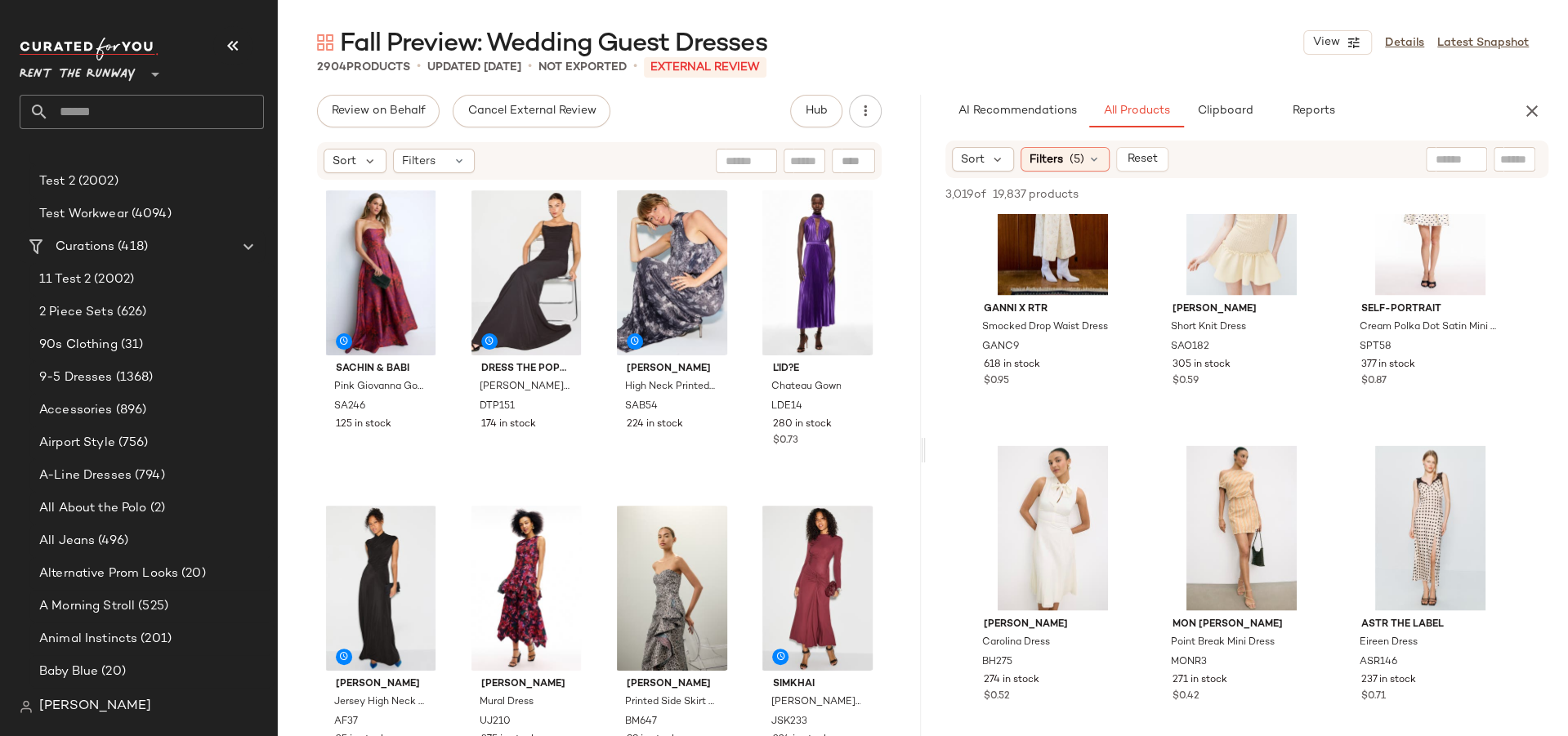
scroll to position [2357, 0]
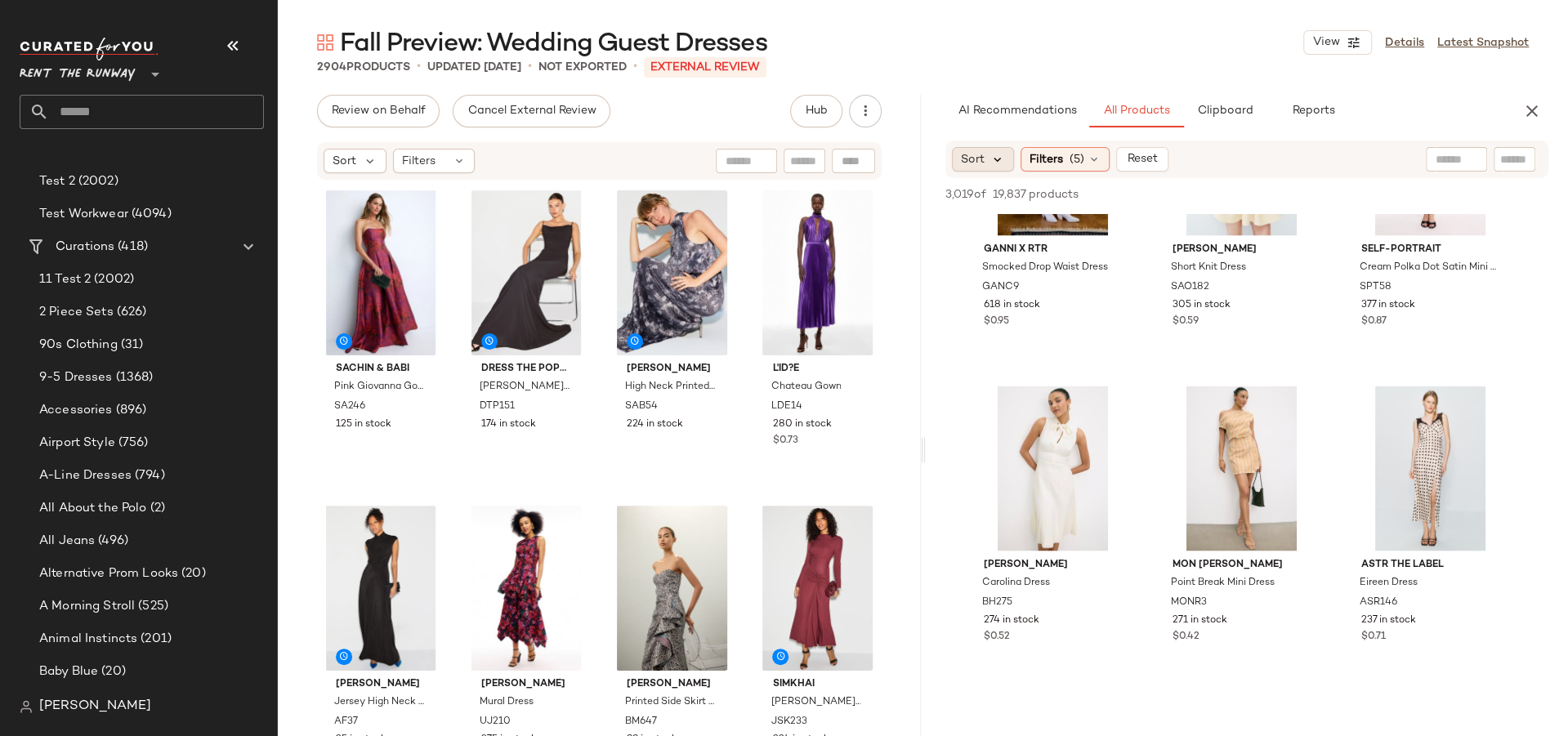
click at [995, 156] on icon at bounding box center [998, 159] width 15 height 15
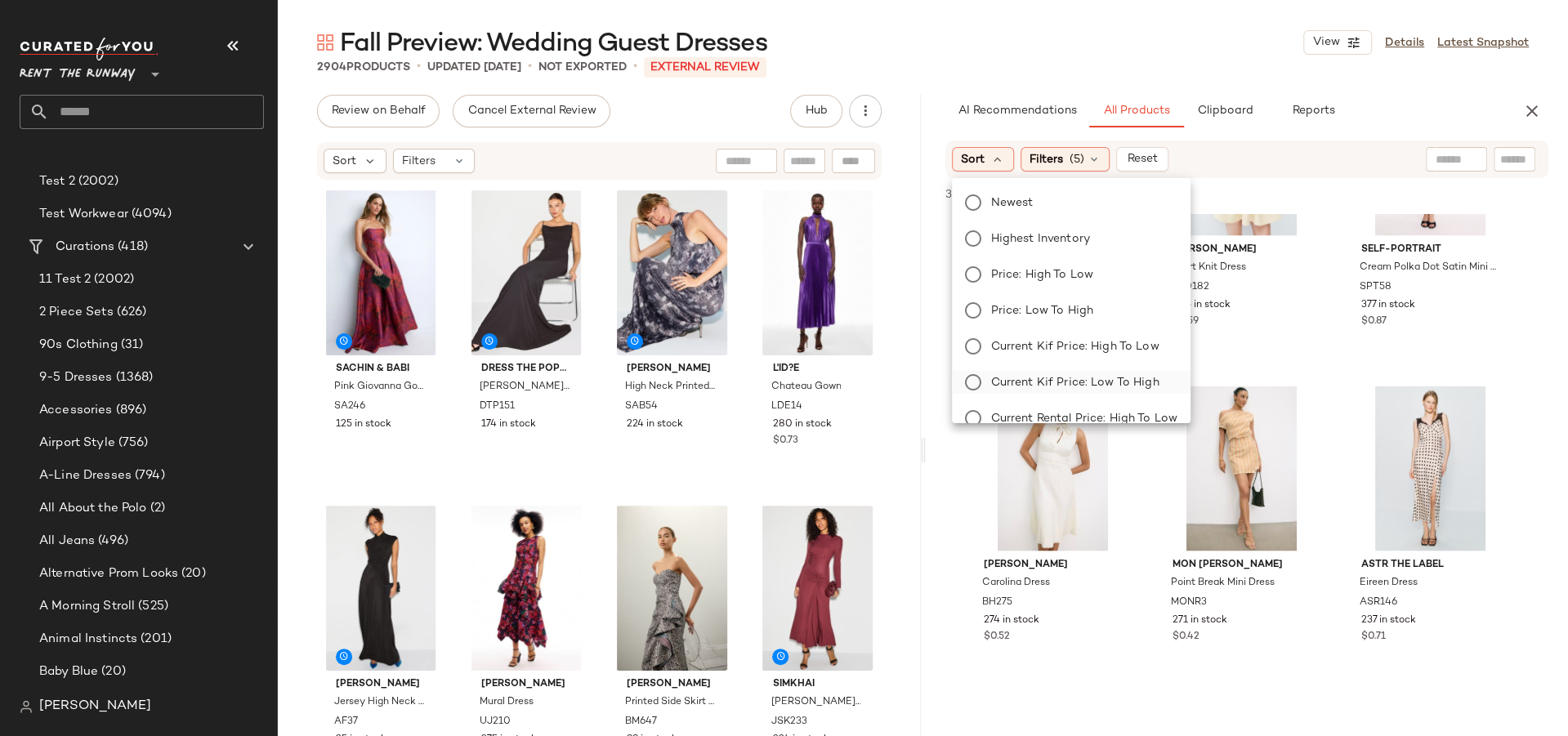
scroll to position [199, 0]
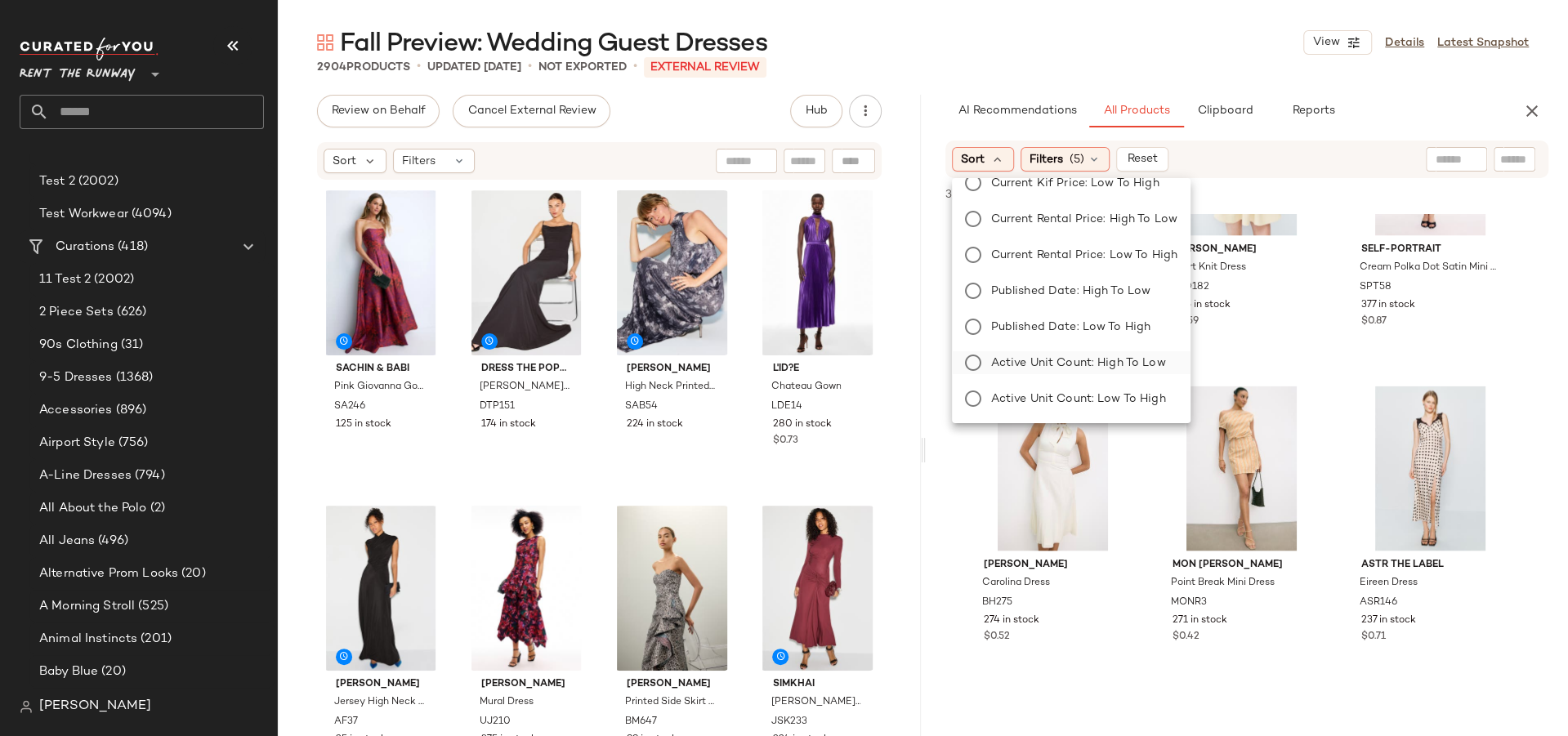
click at [1049, 362] on span "Active Unit Count: High to Low" at bounding box center [1079, 363] width 175 height 17
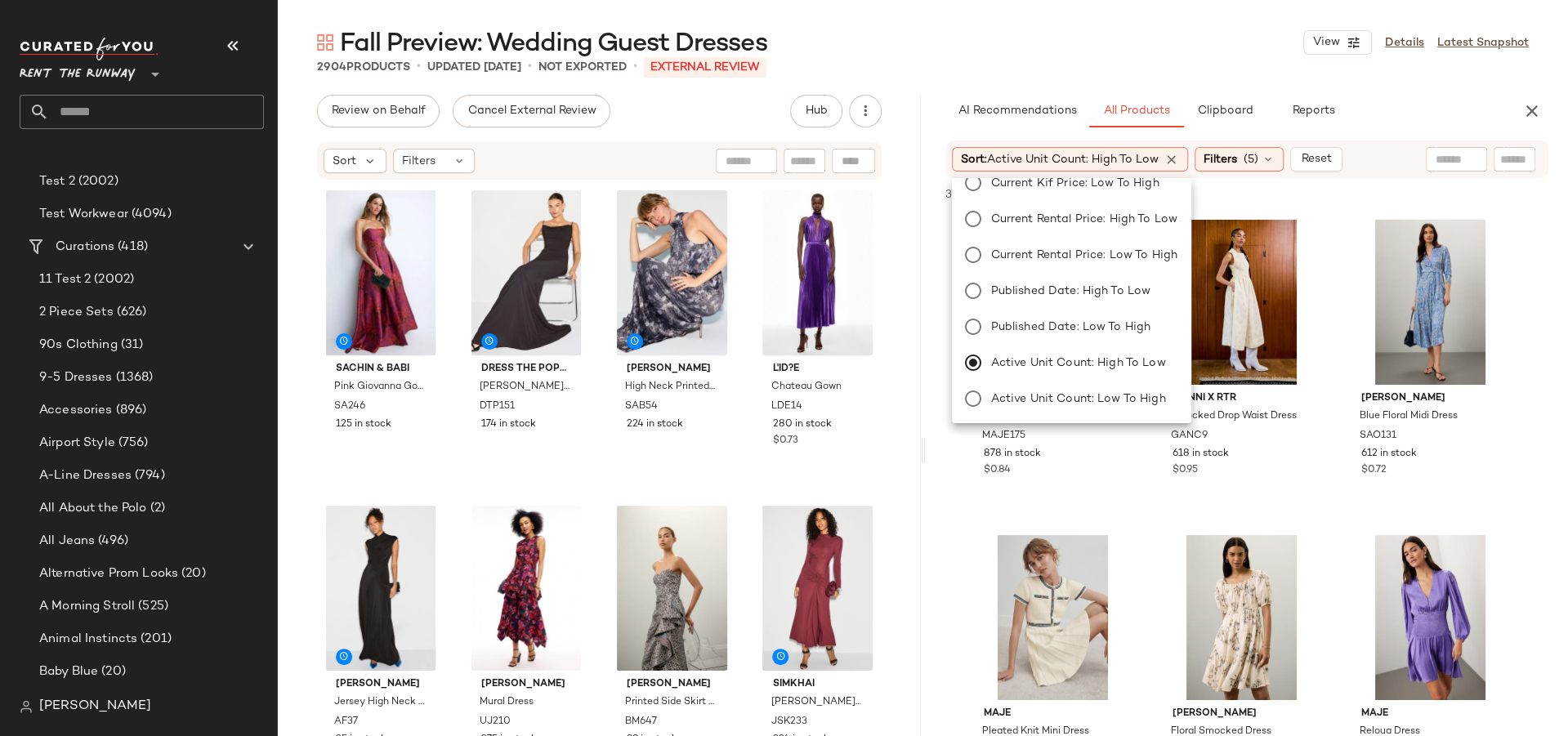
click at [1393, 97] on div "AI Recommendations All Products Clipboard Reports" at bounding box center [1220, 110] width 551 height 32
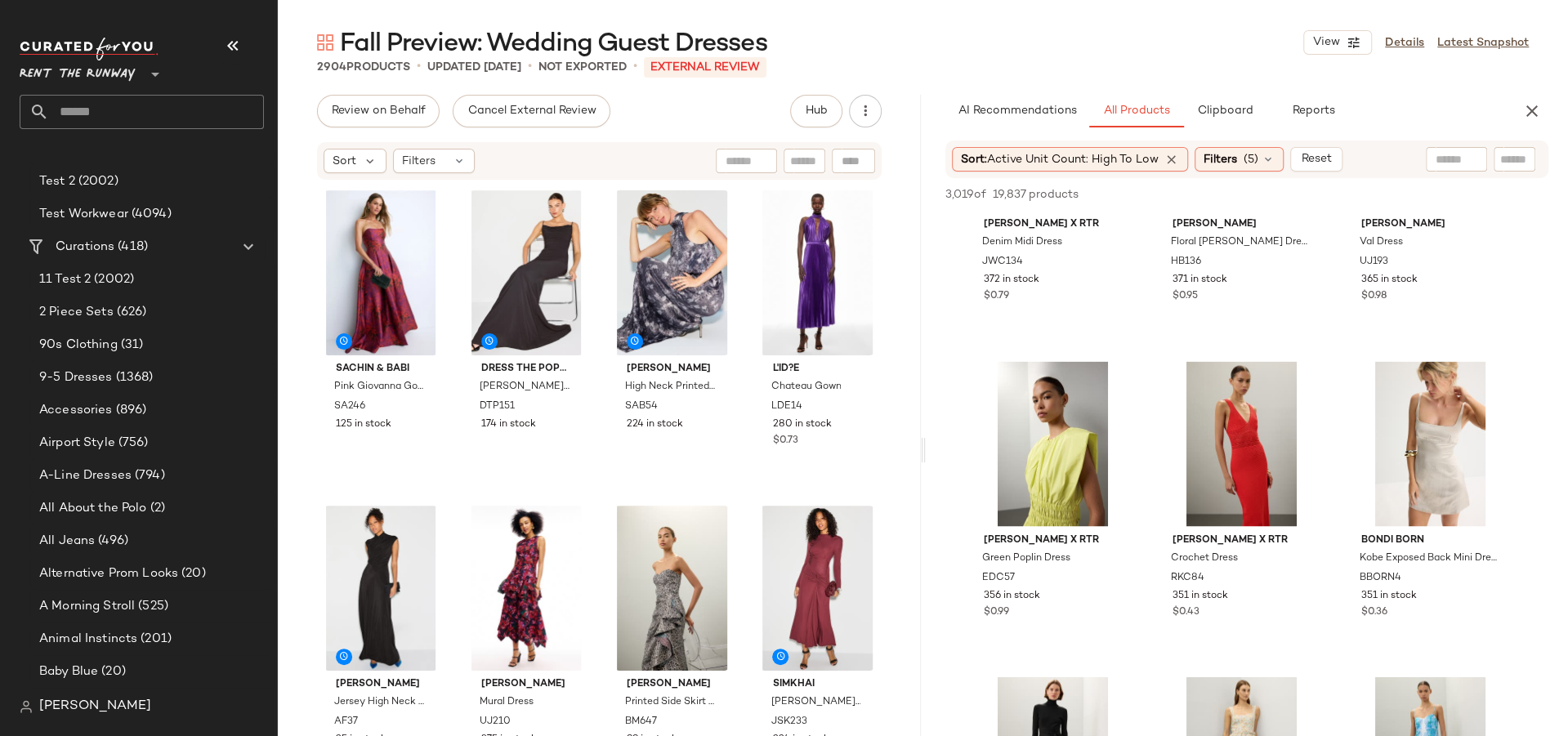
scroll to position [0, 0]
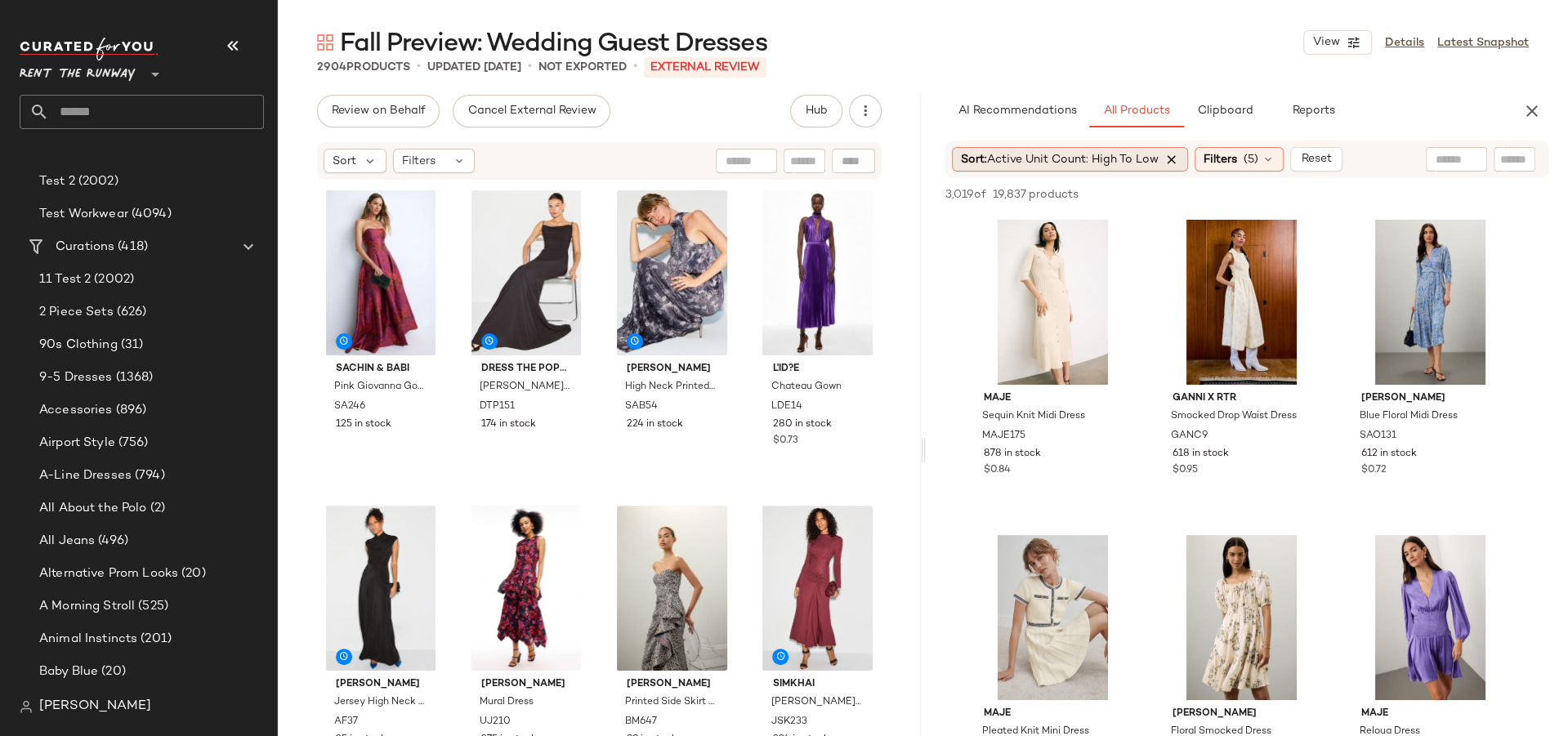
click at [1174, 161] on icon at bounding box center [1172, 159] width 15 height 15
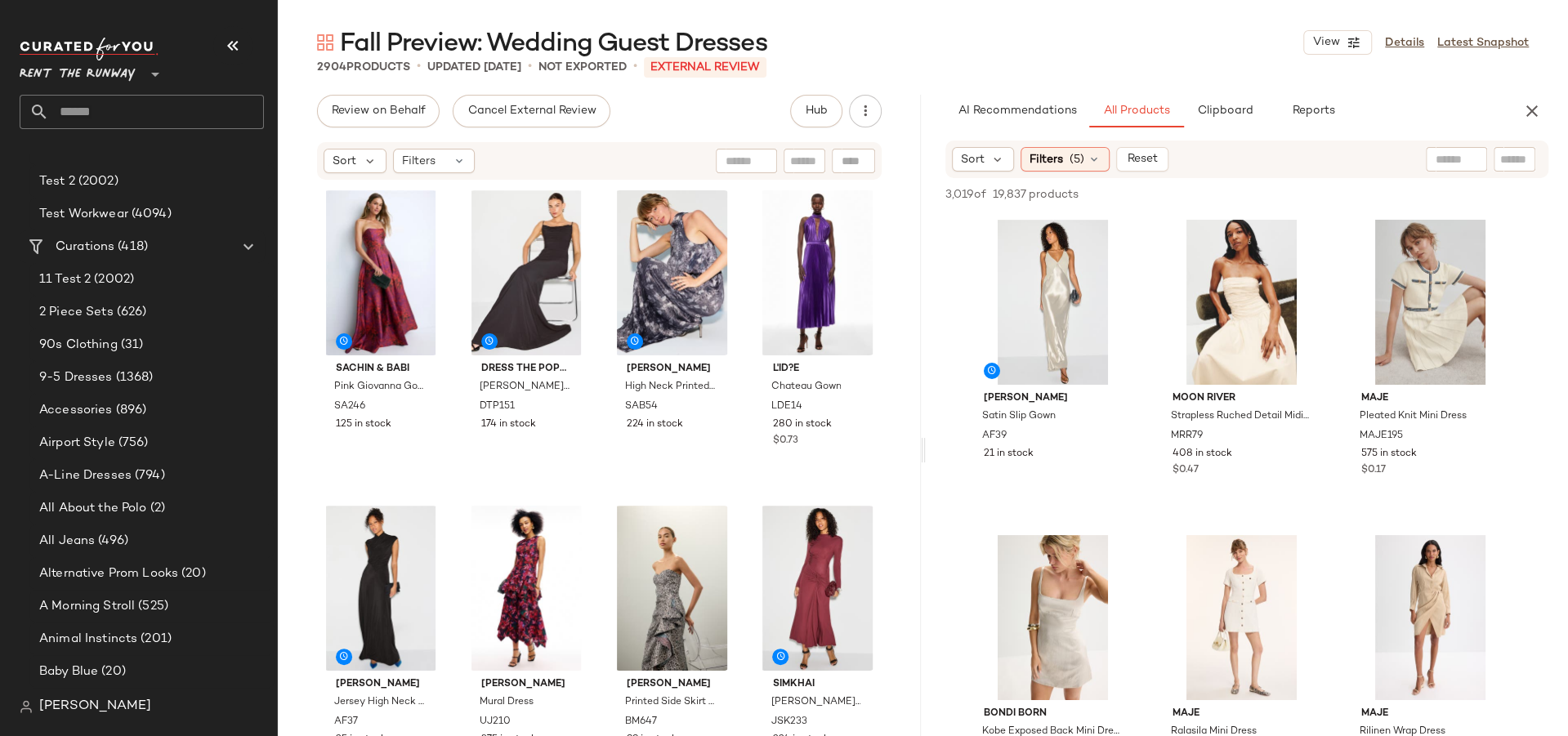
click at [1079, 21] on main "Fall Preview: Wedding Guest Dresses View Details Latest Snapshot 2904 Products …" at bounding box center [784, 368] width 1568 height 736
drag, startPoint x: 311, startPoint y: 66, endPoint x: 420, endPoint y: 64, distance: 109.0
click at [420, 64] on div "2904 Products • updated [DATE] • Not Exported • External REVIEW" at bounding box center [923, 67] width 1290 height 17
click at [1070, 169] on div "Filters (5)" at bounding box center [1065, 159] width 89 height 25
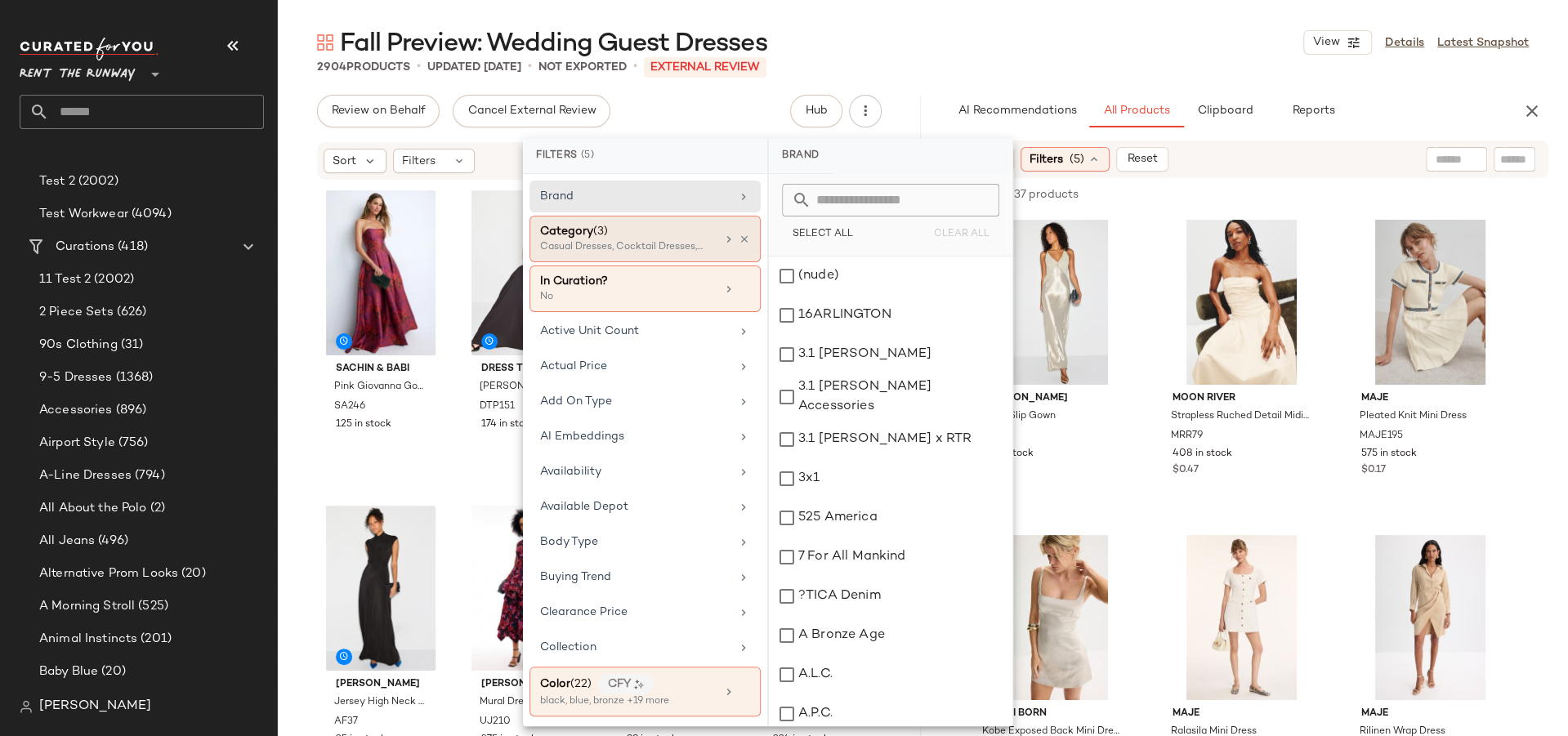
click at [677, 232] on div "Category (3)" at bounding box center [628, 231] width 176 height 17
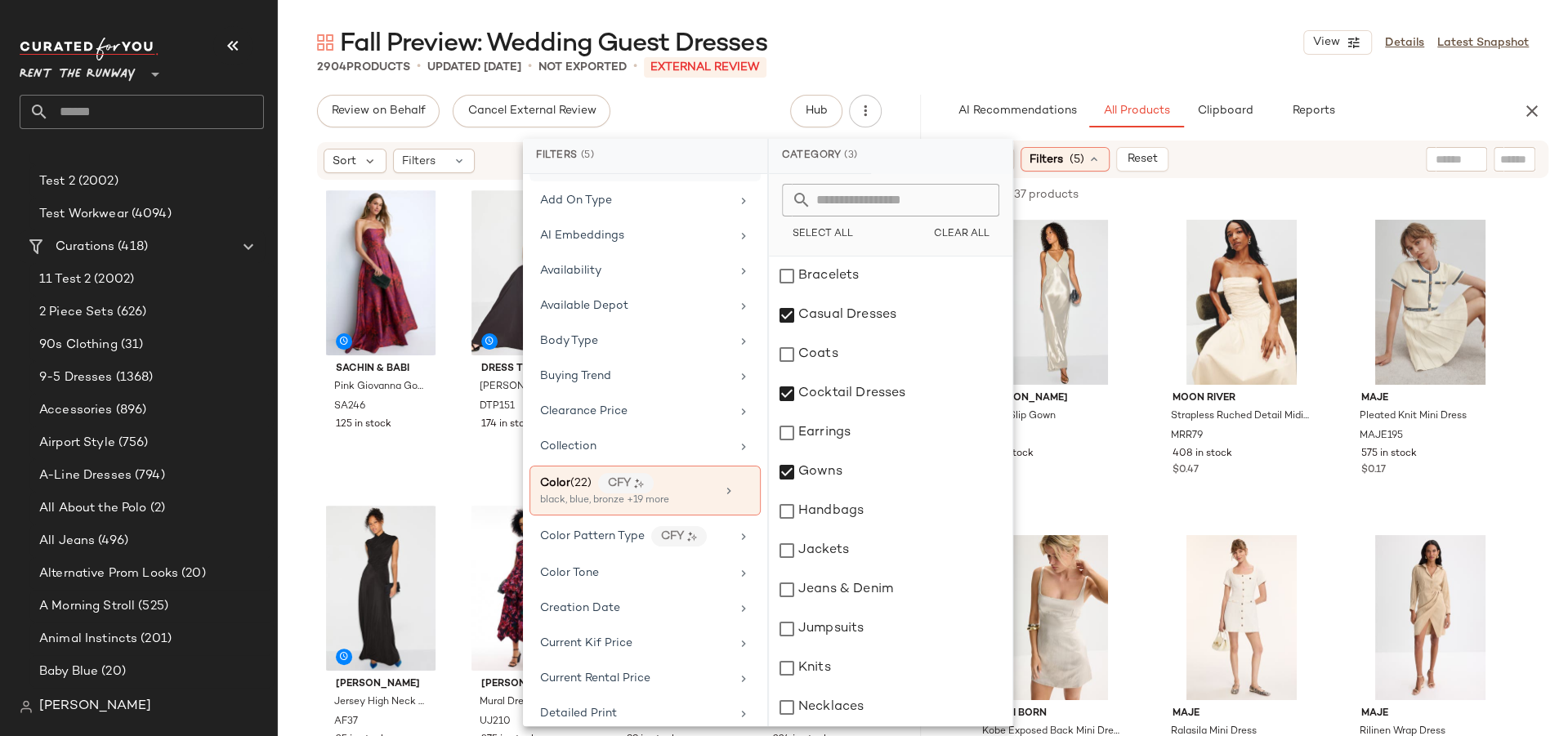
scroll to position [235, 0]
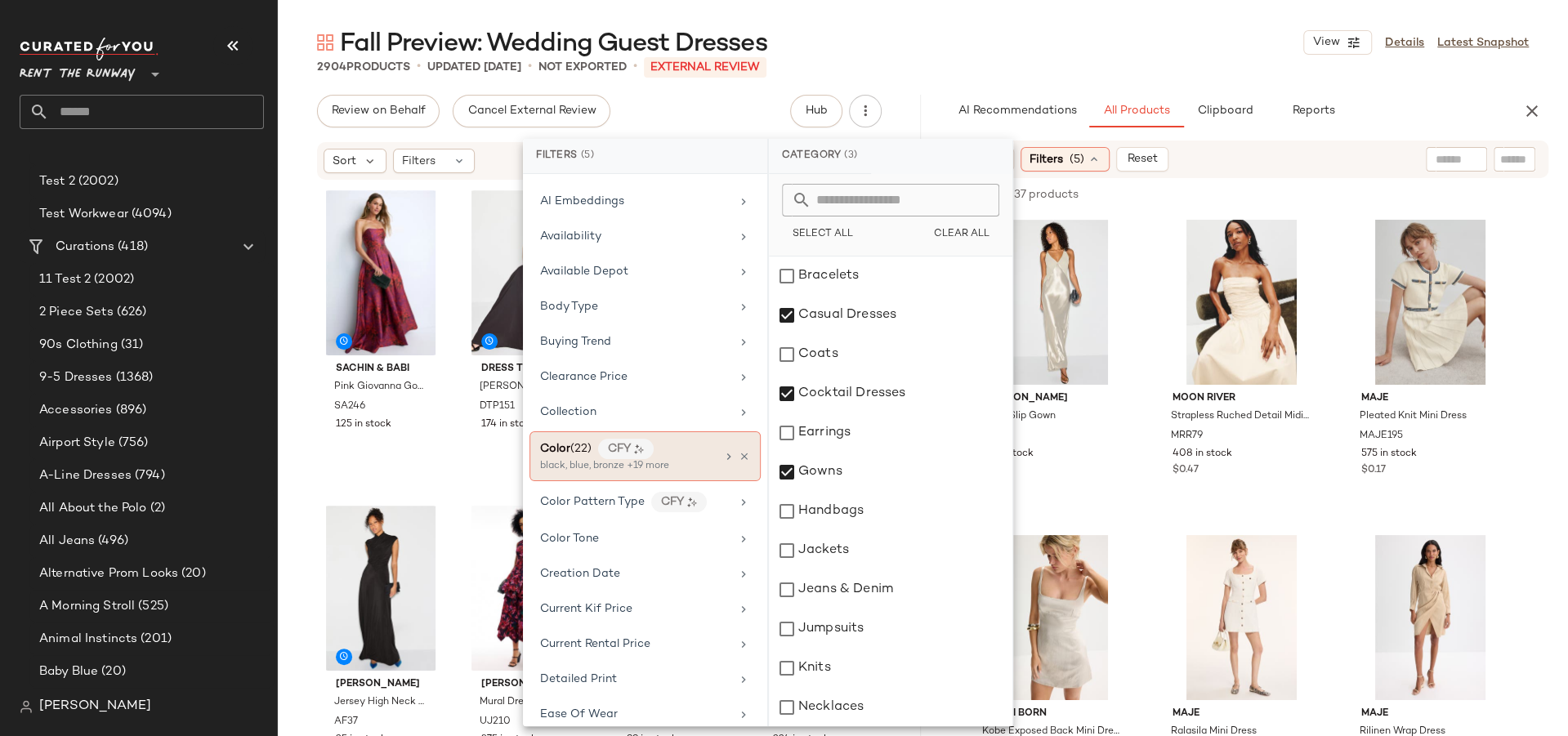
click at [565, 450] on div "Color (22) CFY" at bounding box center [628, 449] width 176 height 21
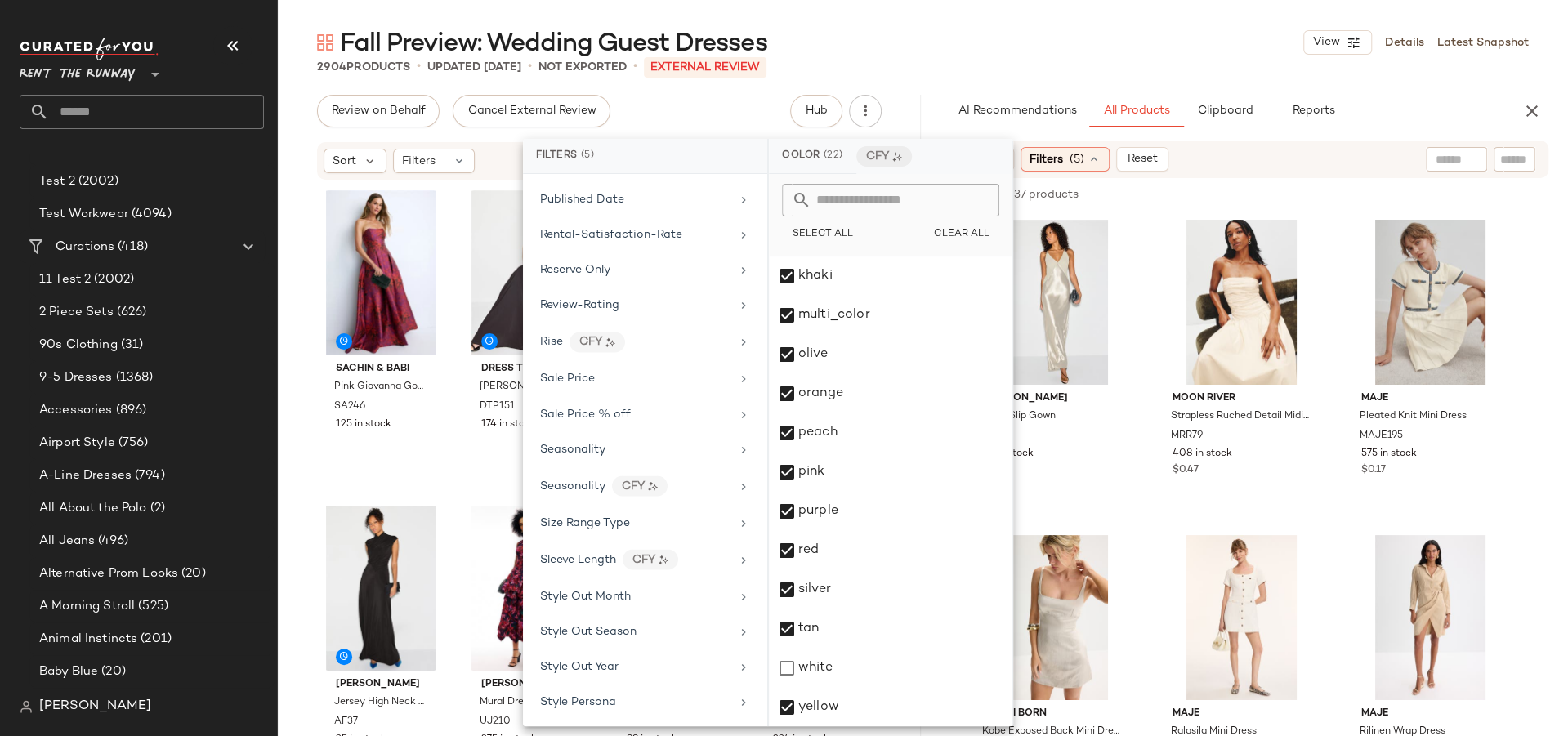
scroll to position [2325, 0]
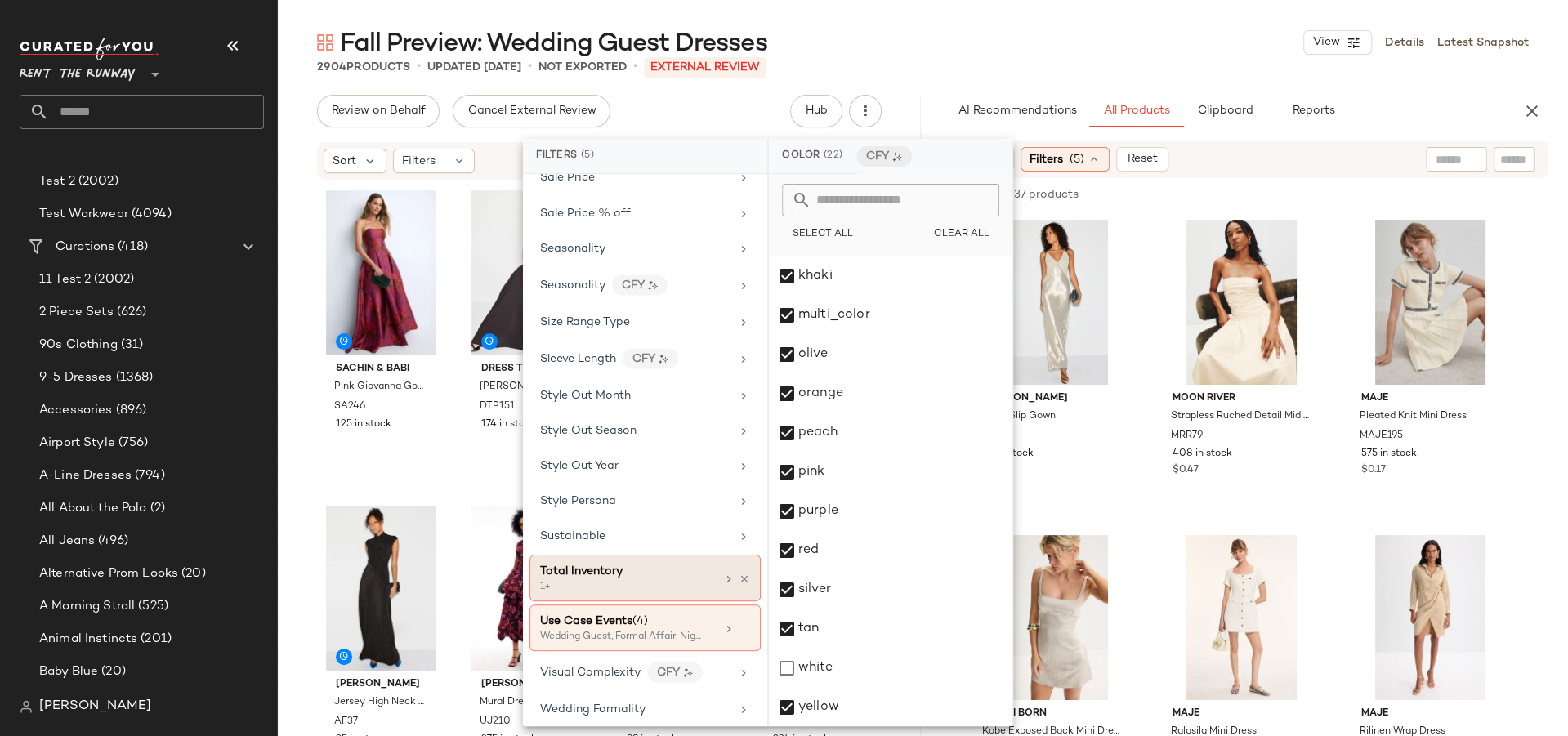
click at [618, 562] on div "Total Inventory" at bounding box center [582, 570] width 83 height 17
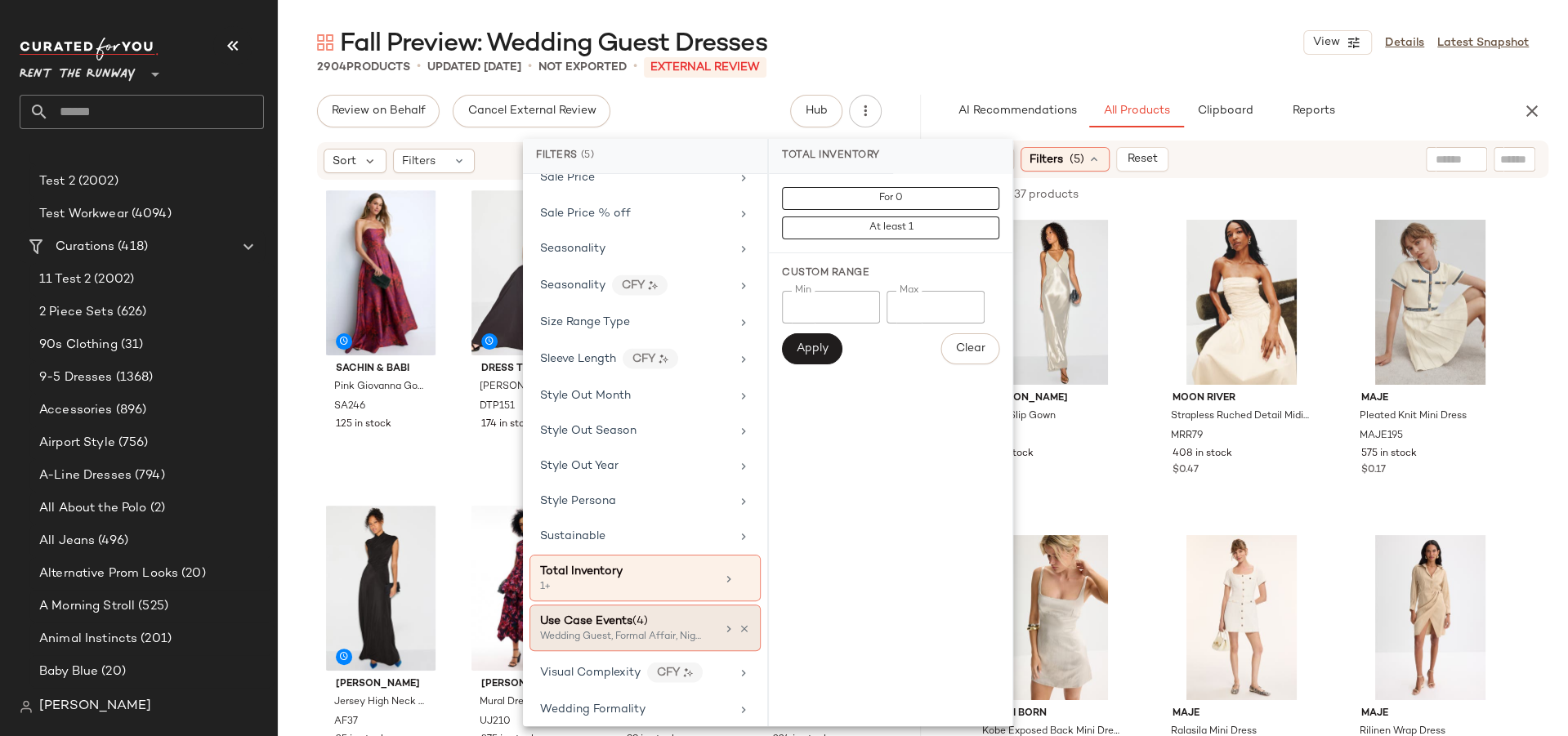
click at [603, 614] on span "Use Case Events" at bounding box center [587, 620] width 92 height 12
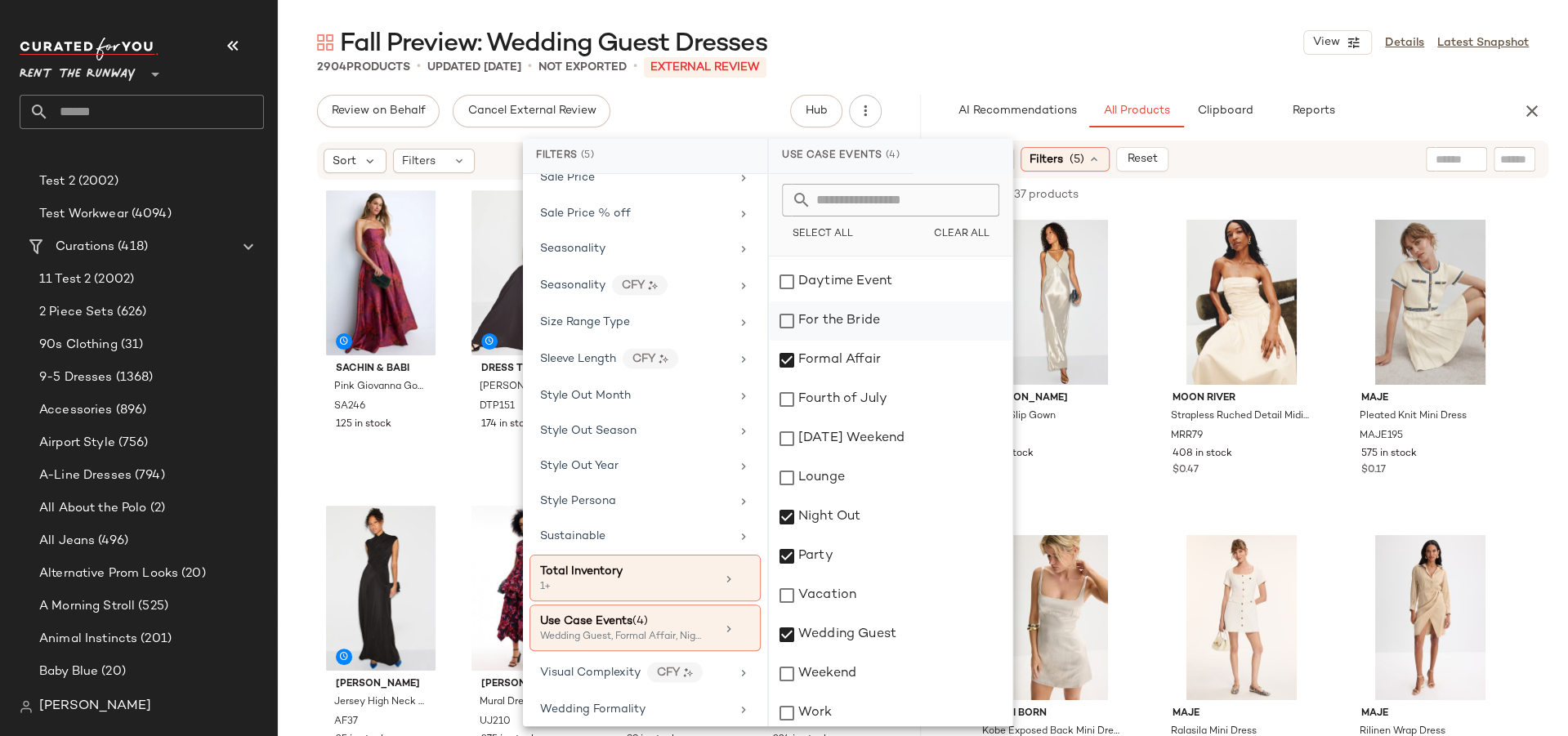
scroll to position [109, 0]
click at [1056, 69] on div "2904 Products • updated [DATE] • Not Exported • External REVIEW" at bounding box center [923, 67] width 1290 height 17
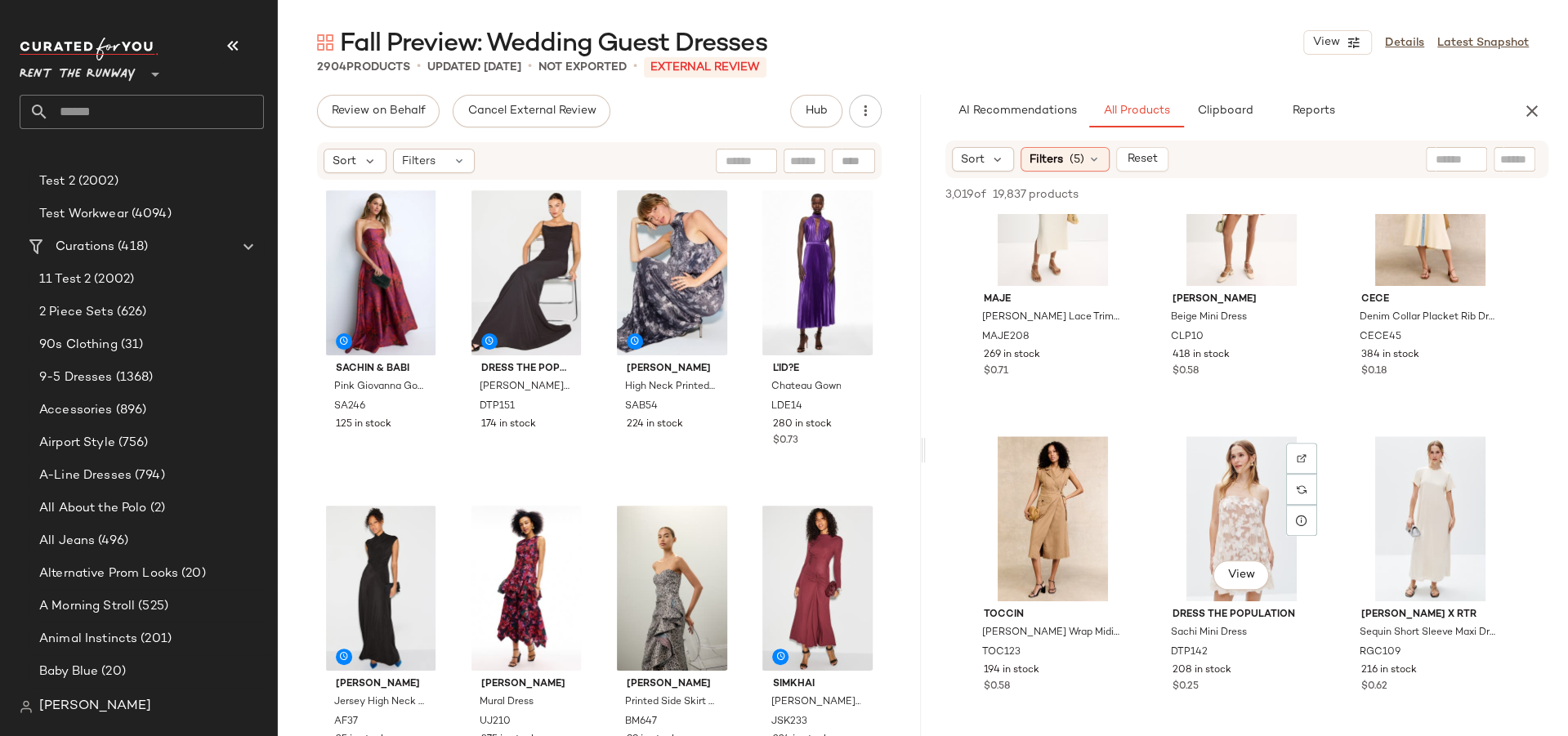
scroll to position [0, 0]
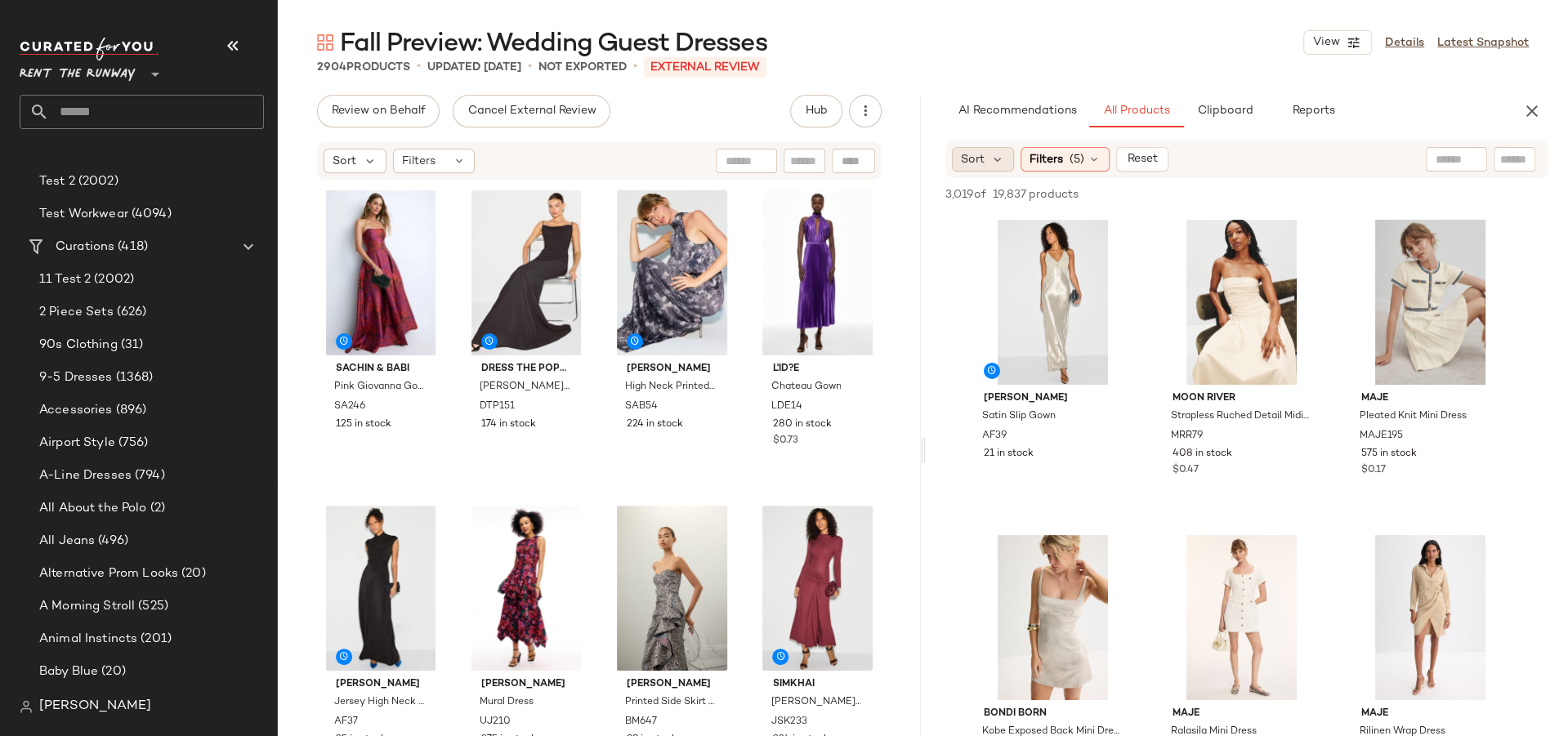
click at [978, 165] on span "Sort" at bounding box center [973, 159] width 24 height 17
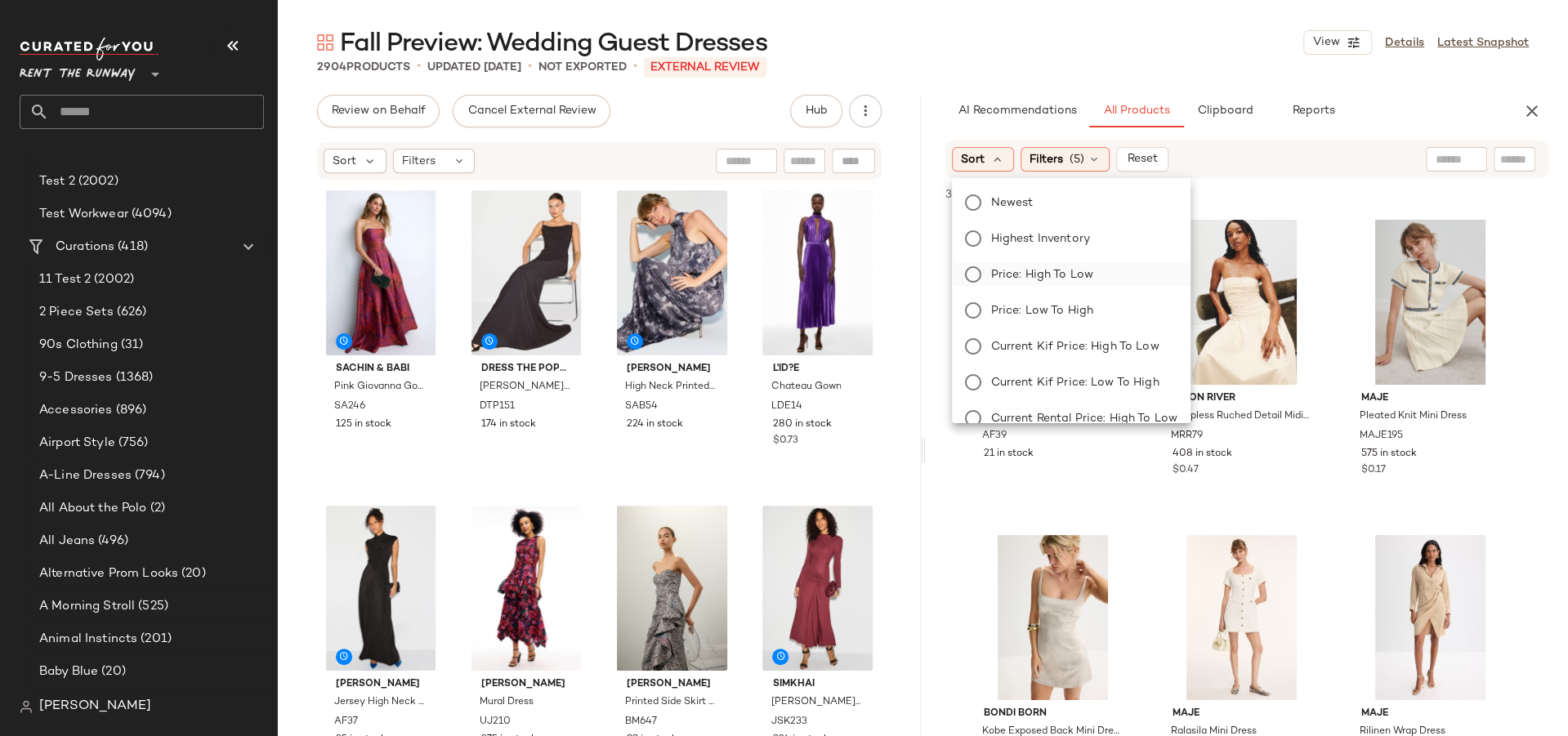
click at [1030, 285] on label "Price: High to Low" at bounding box center [1081, 274] width 193 height 23
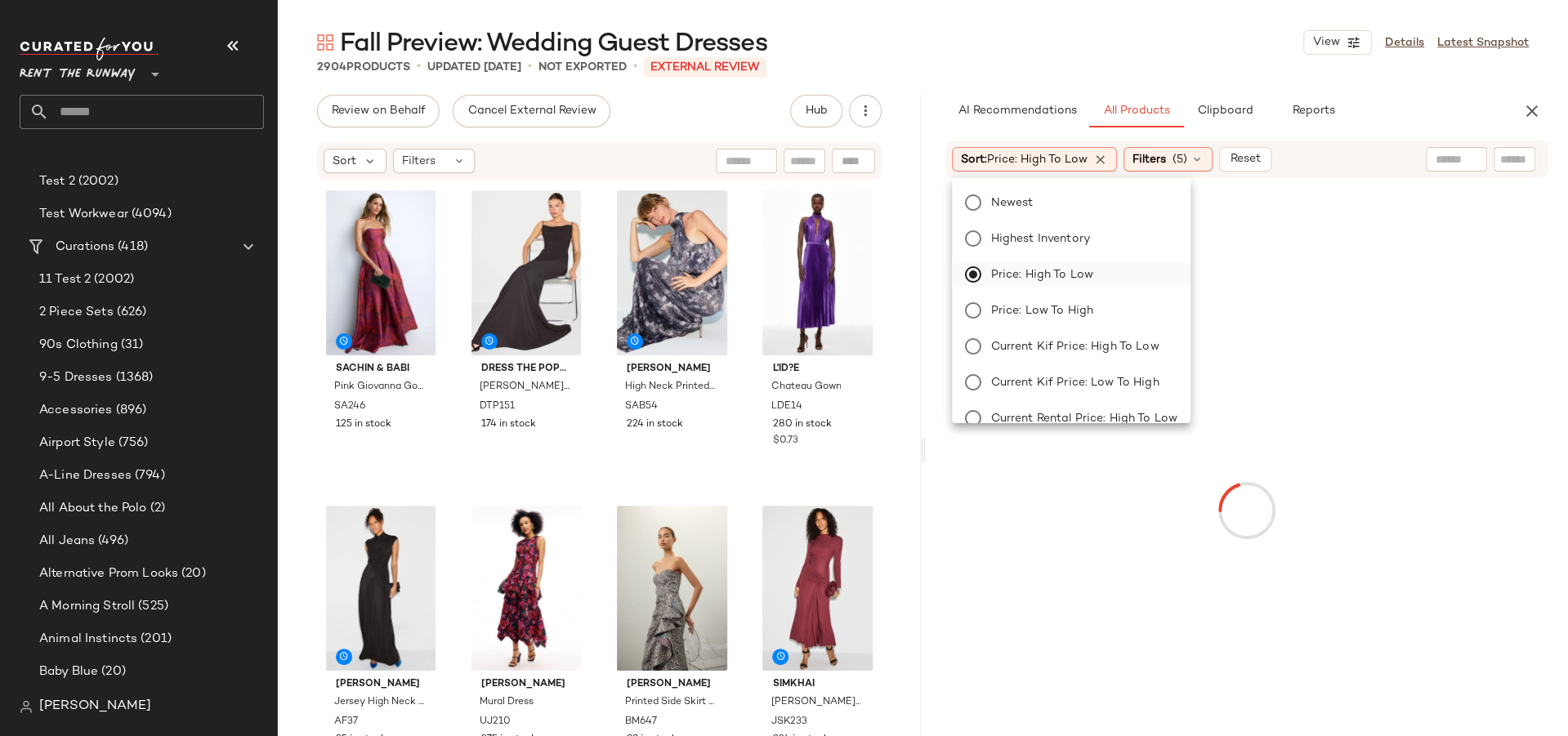
click at [1030, 283] on span "Price: High to Low" at bounding box center [1042, 274] width 102 height 17
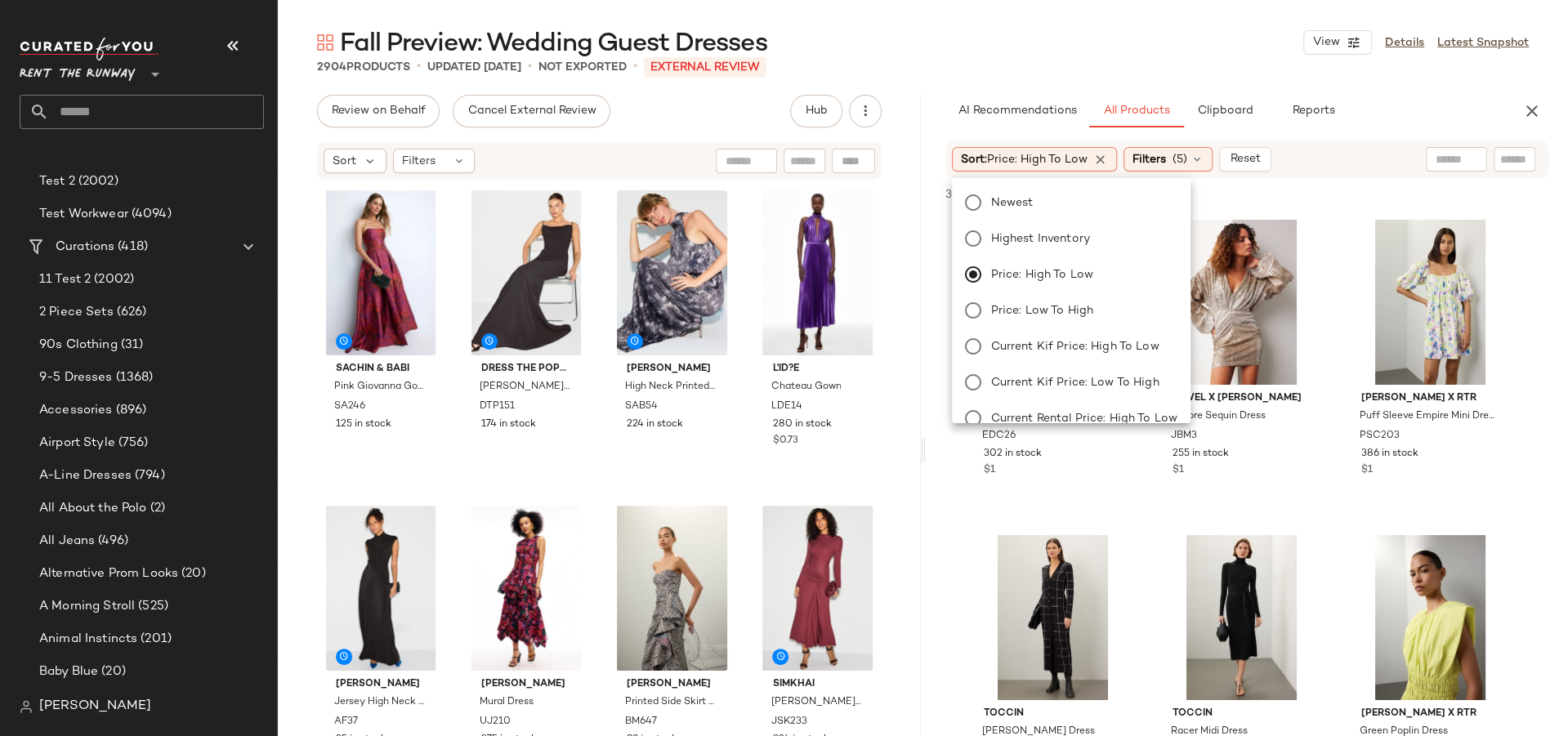
click at [1057, 53] on div "Fall Preview: Wedding Guest Dresses View Details Latest Snapshot" at bounding box center [923, 42] width 1290 height 32
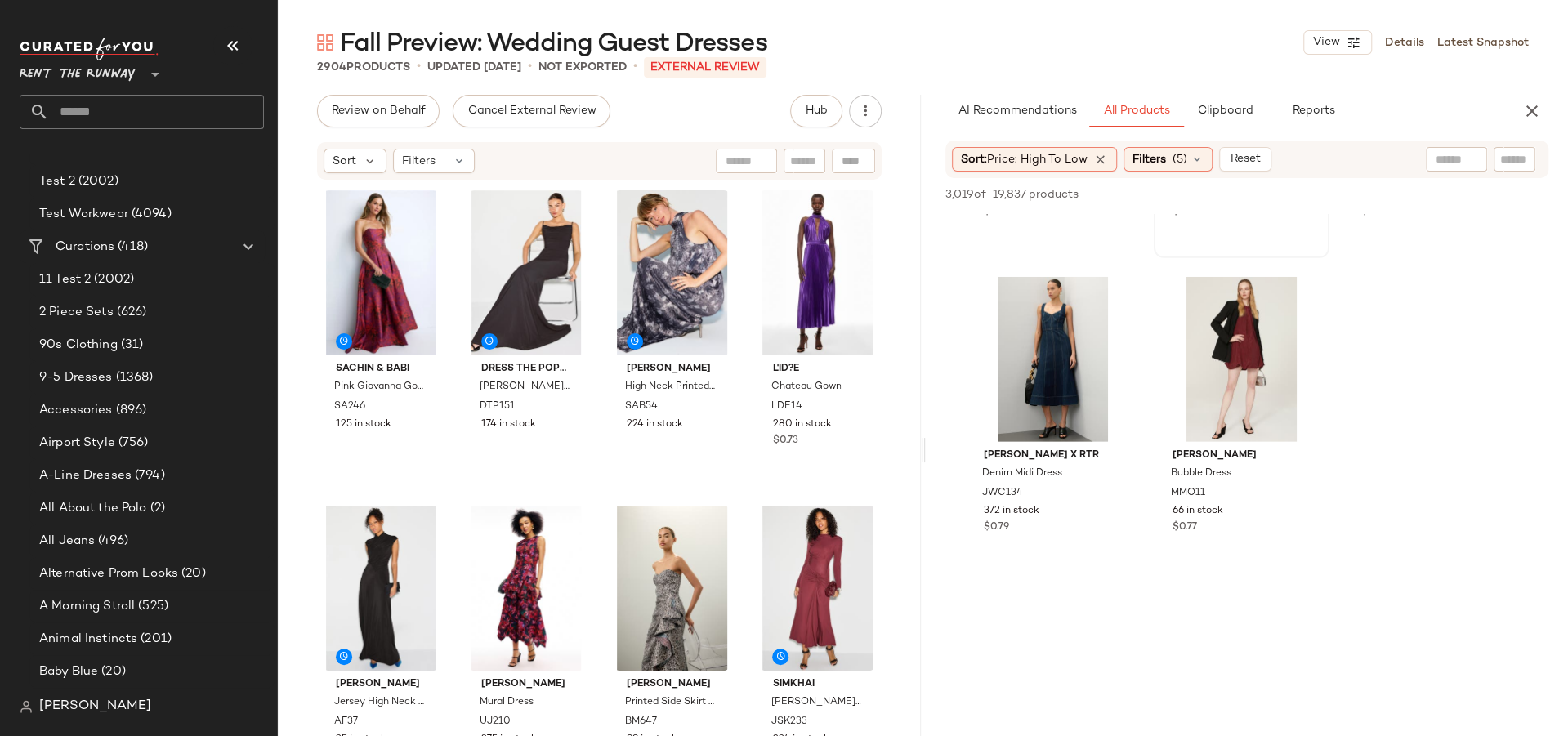
scroll to position [8455, 0]
click at [1038, 167] on span "Sort: Price: High to Low" at bounding box center [1024, 159] width 127 height 17
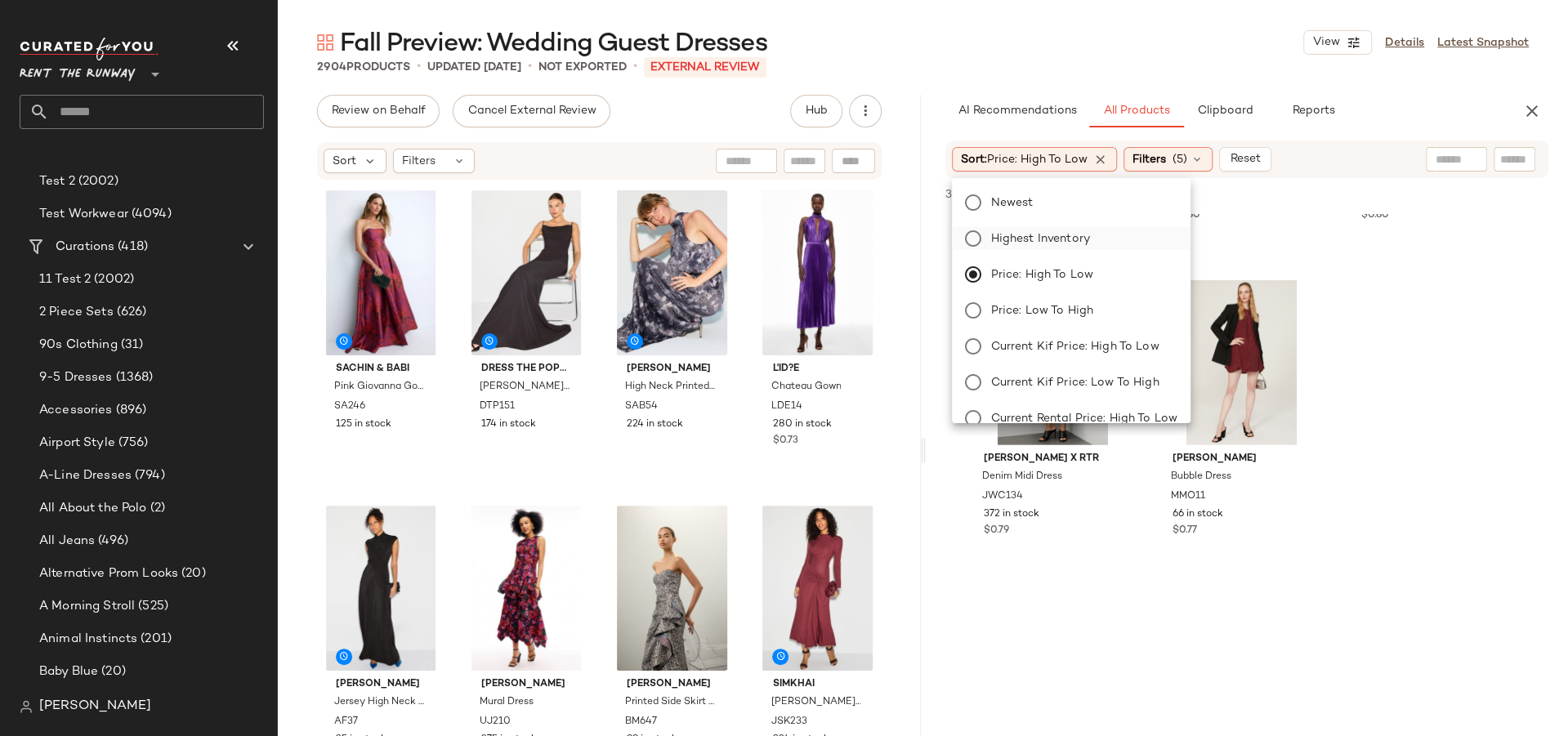
click at [1038, 235] on span "Highest Inventory" at bounding box center [1040, 238] width 99 height 17
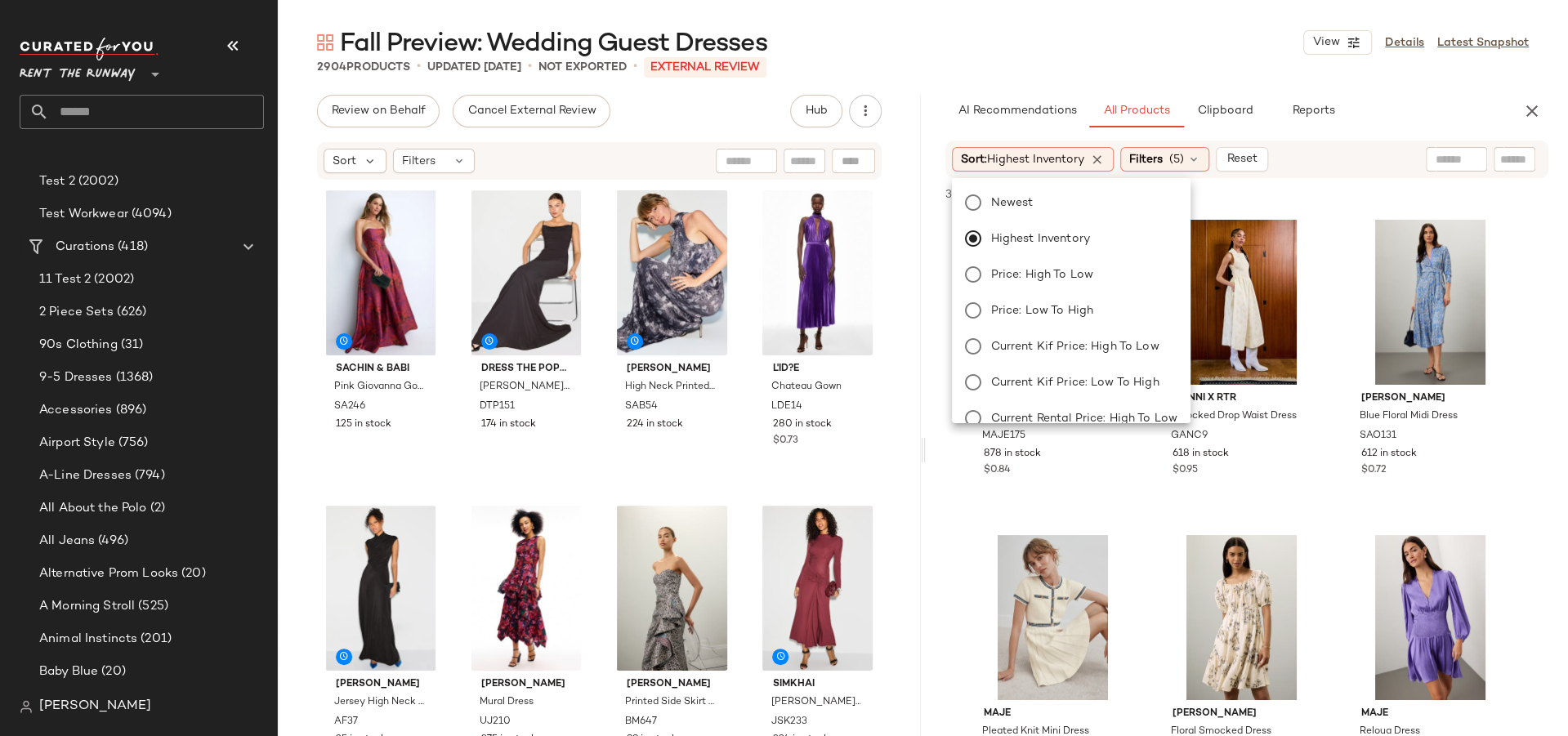
click at [1044, 50] on div "Fall Preview: Wedding Guest Dresses View Details Latest Snapshot" at bounding box center [923, 42] width 1290 height 32
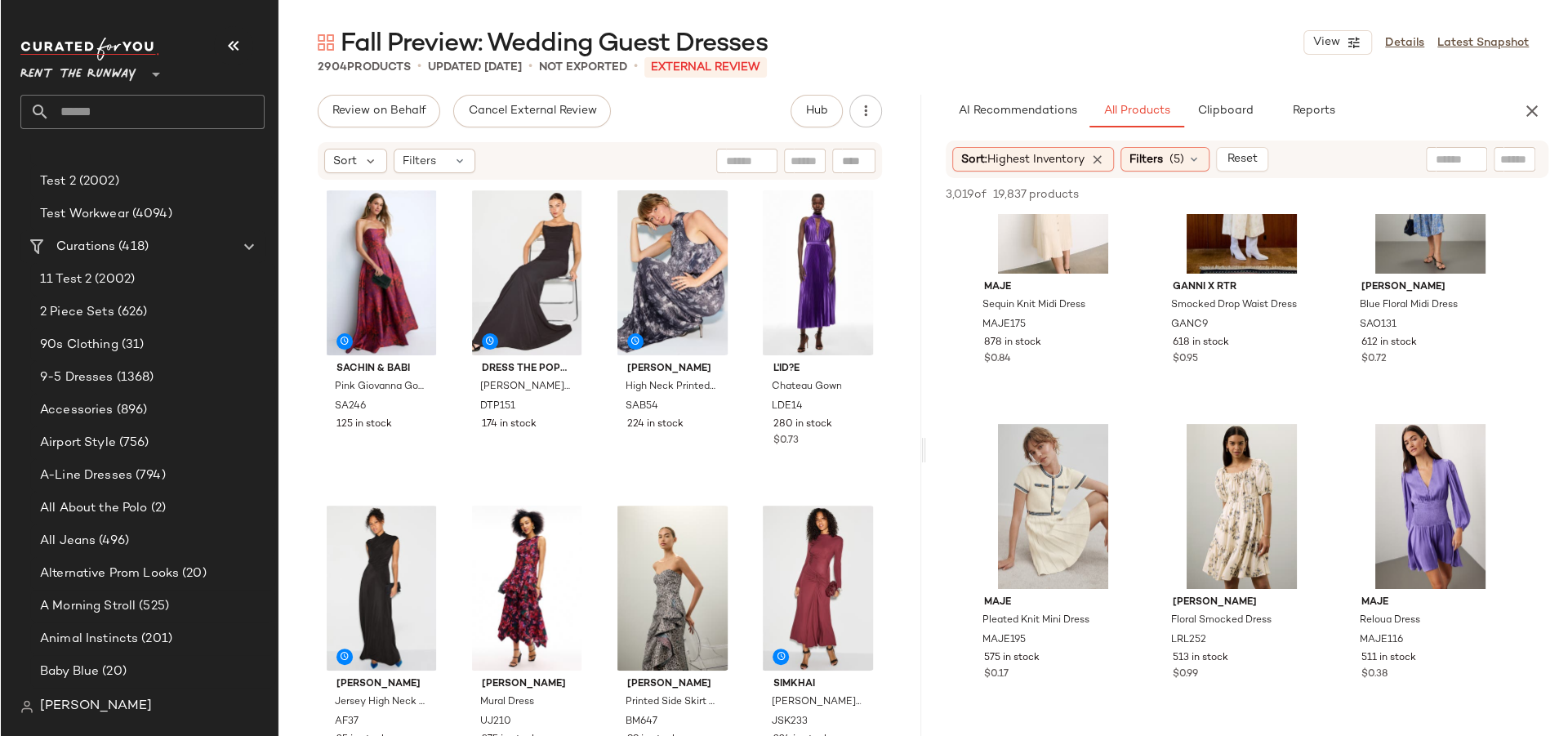
scroll to position [0, 0]
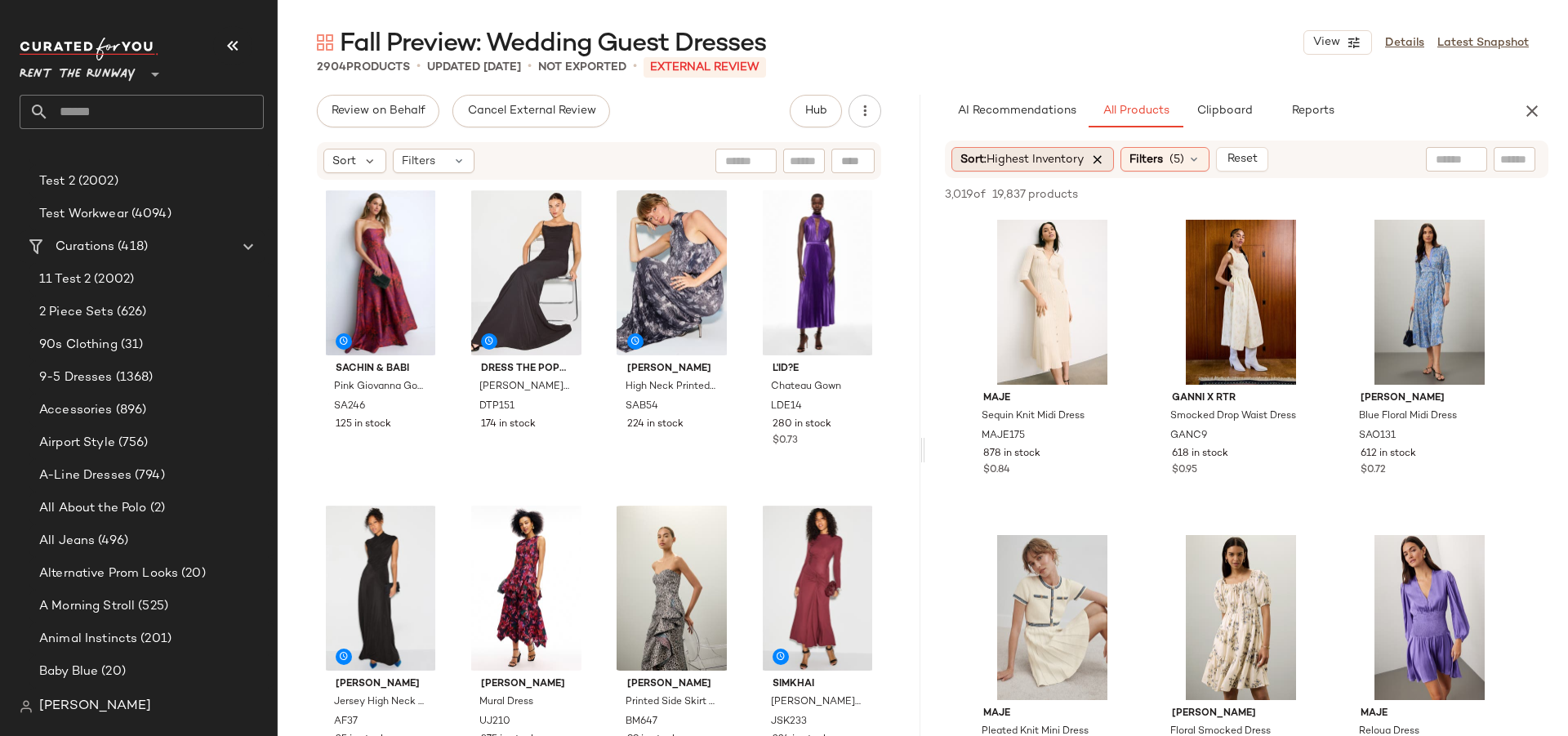
click at [1098, 159] on icon at bounding box center [1097, 159] width 15 height 15
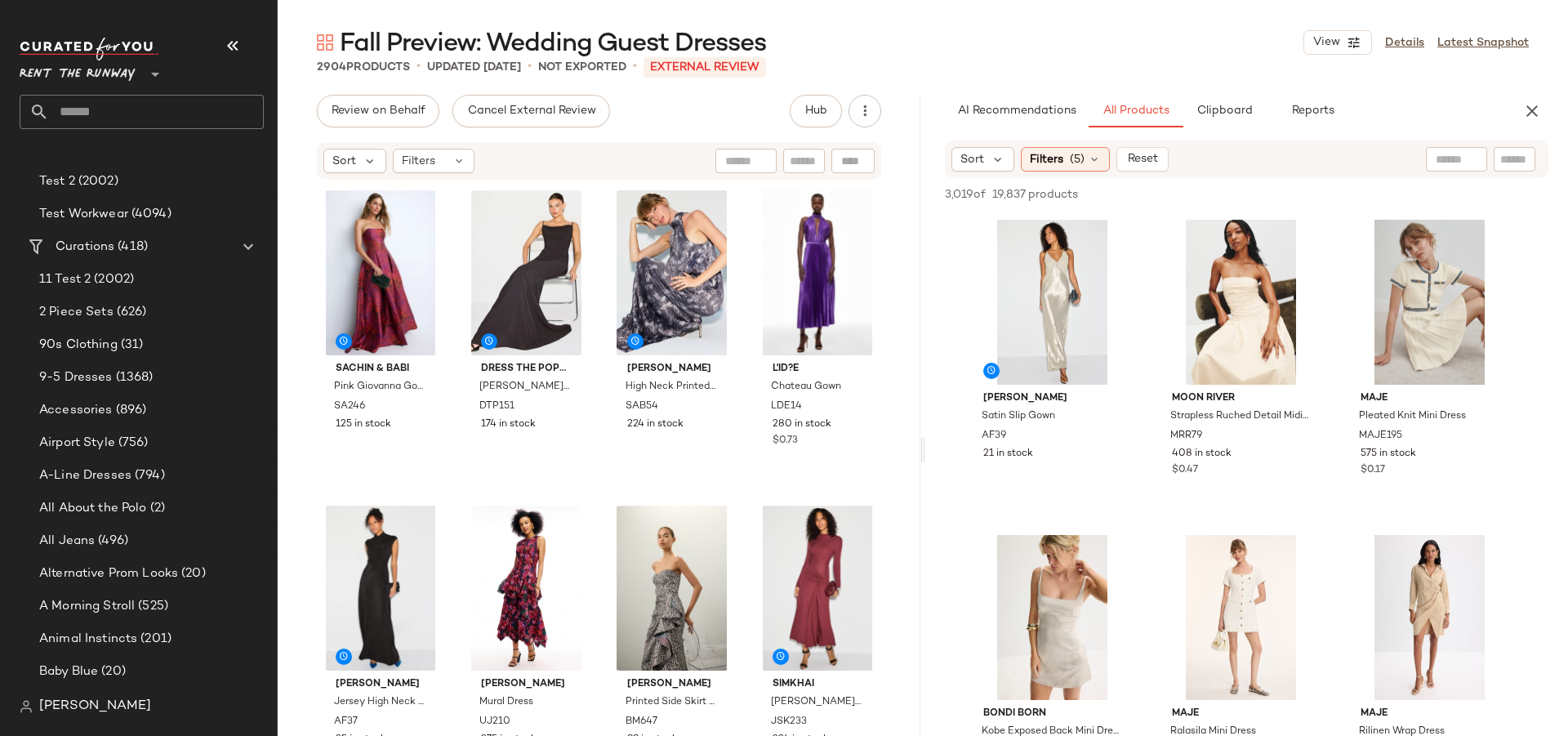
click at [1036, 46] on div "Fall Preview: Wedding Guest Dresses View Details Latest Snapshot" at bounding box center [924, 42] width 1291 height 32
drag, startPoint x: 314, startPoint y: 68, endPoint x: 348, endPoint y: 71, distance: 34.1
click at [350, 73] on div "2904 Products • updated [DATE] • Not Exported • External REVIEW" at bounding box center [924, 67] width 1291 height 17
click at [1048, 156] on span "Filters" at bounding box center [1047, 159] width 33 height 17
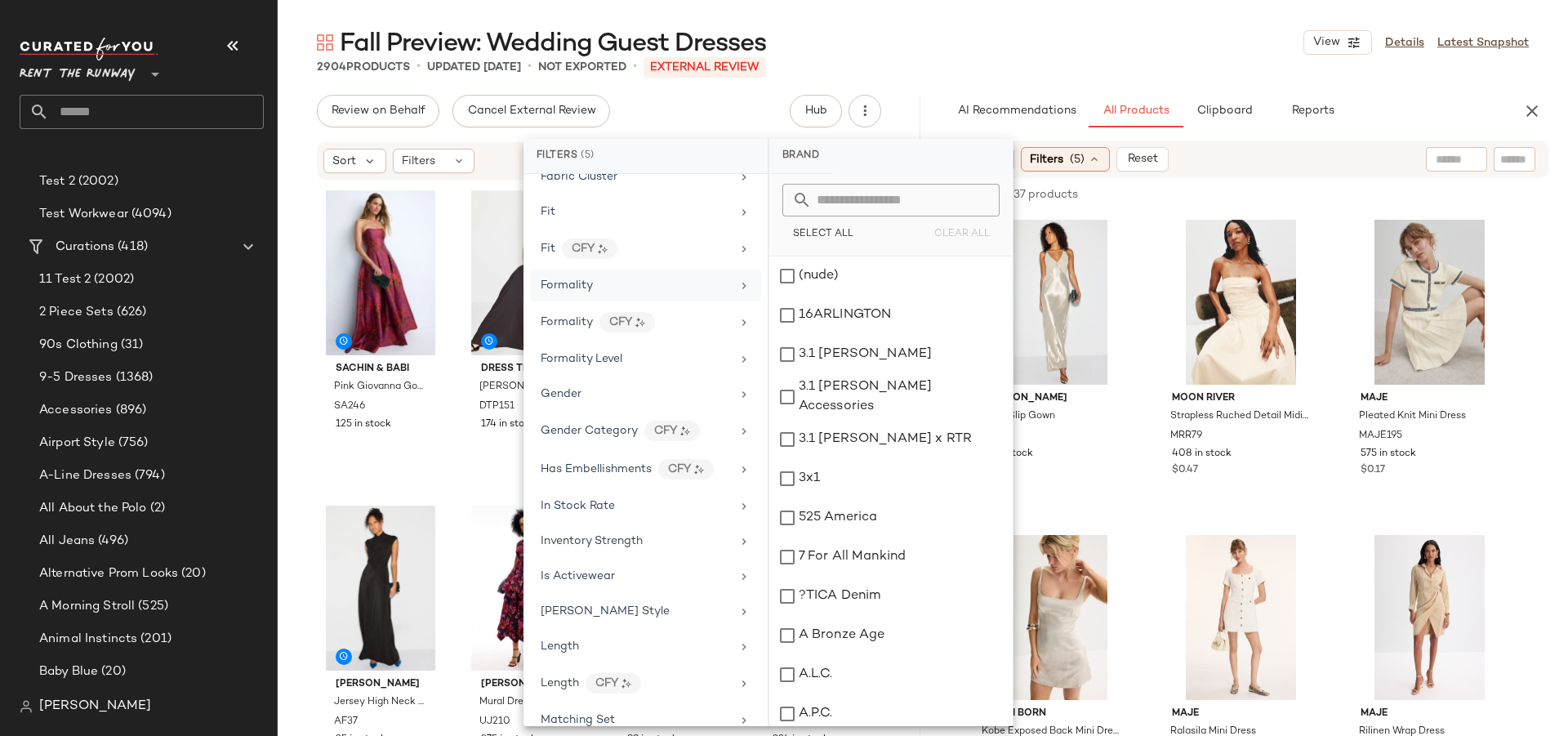
scroll to position [935, 0]
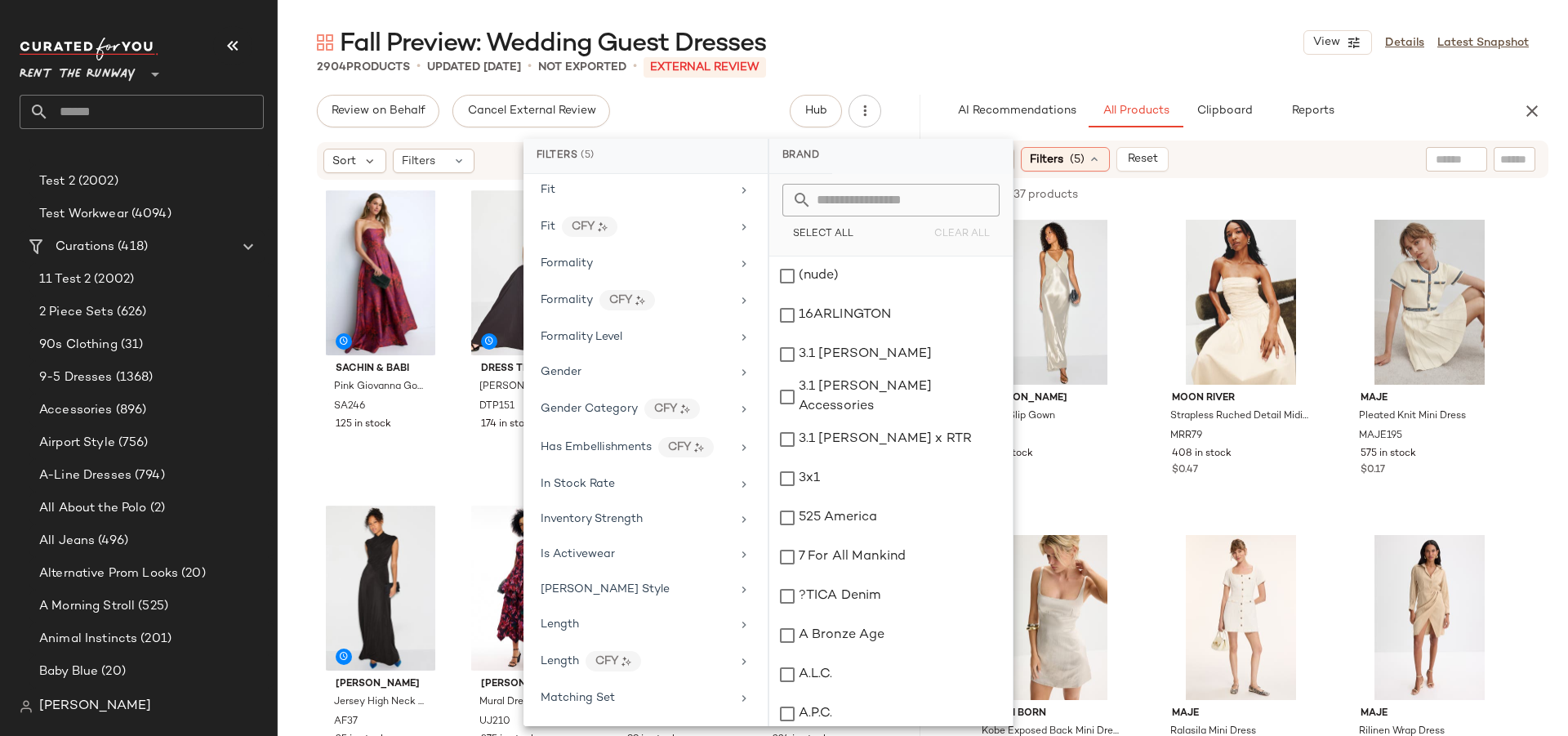
click at [967, 33] on div "Fall Preview: Wedding Guest Dresses View Details Latest Snapshot" at bounding box center [924, 42] width 1291 height 32
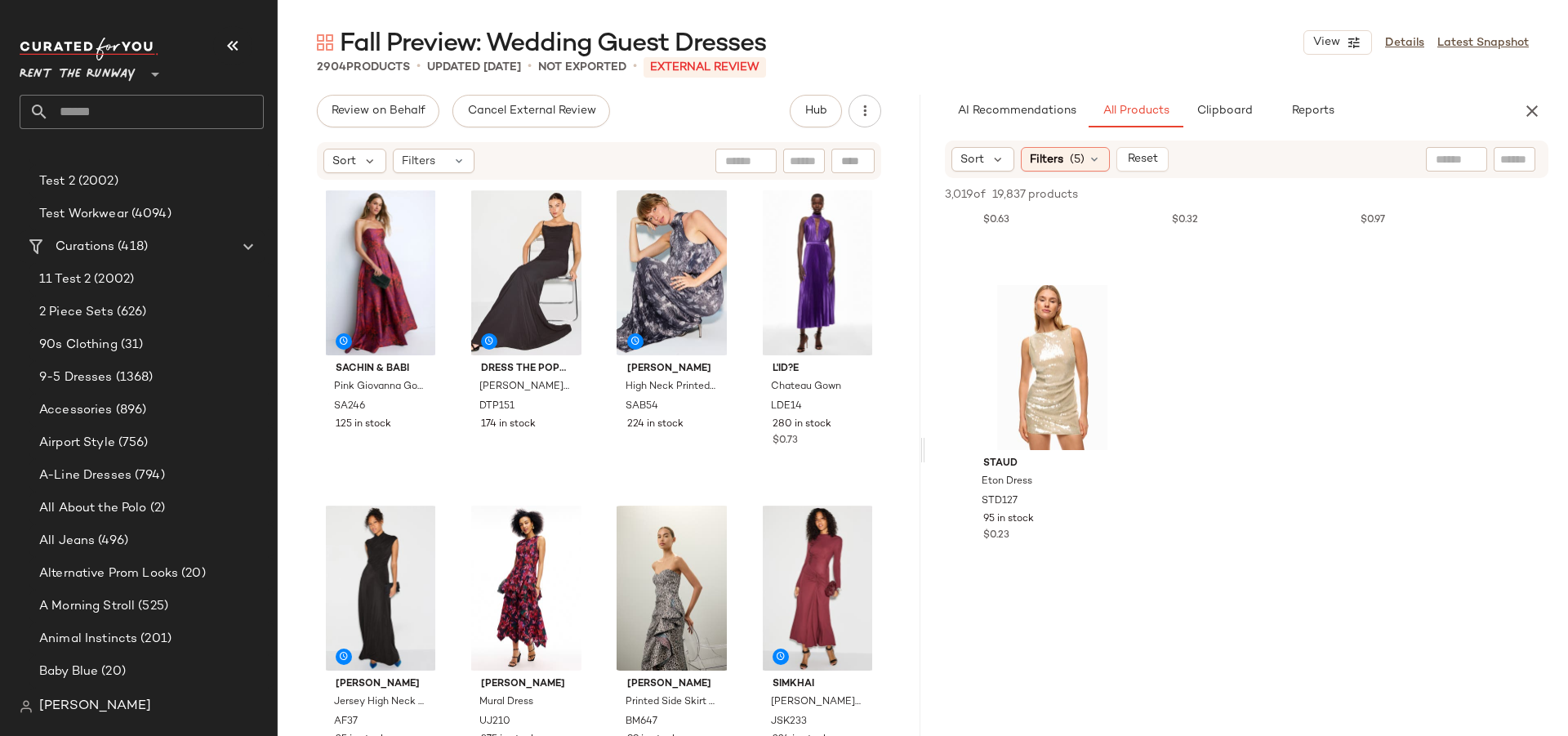
scroll to position [3061, 0]
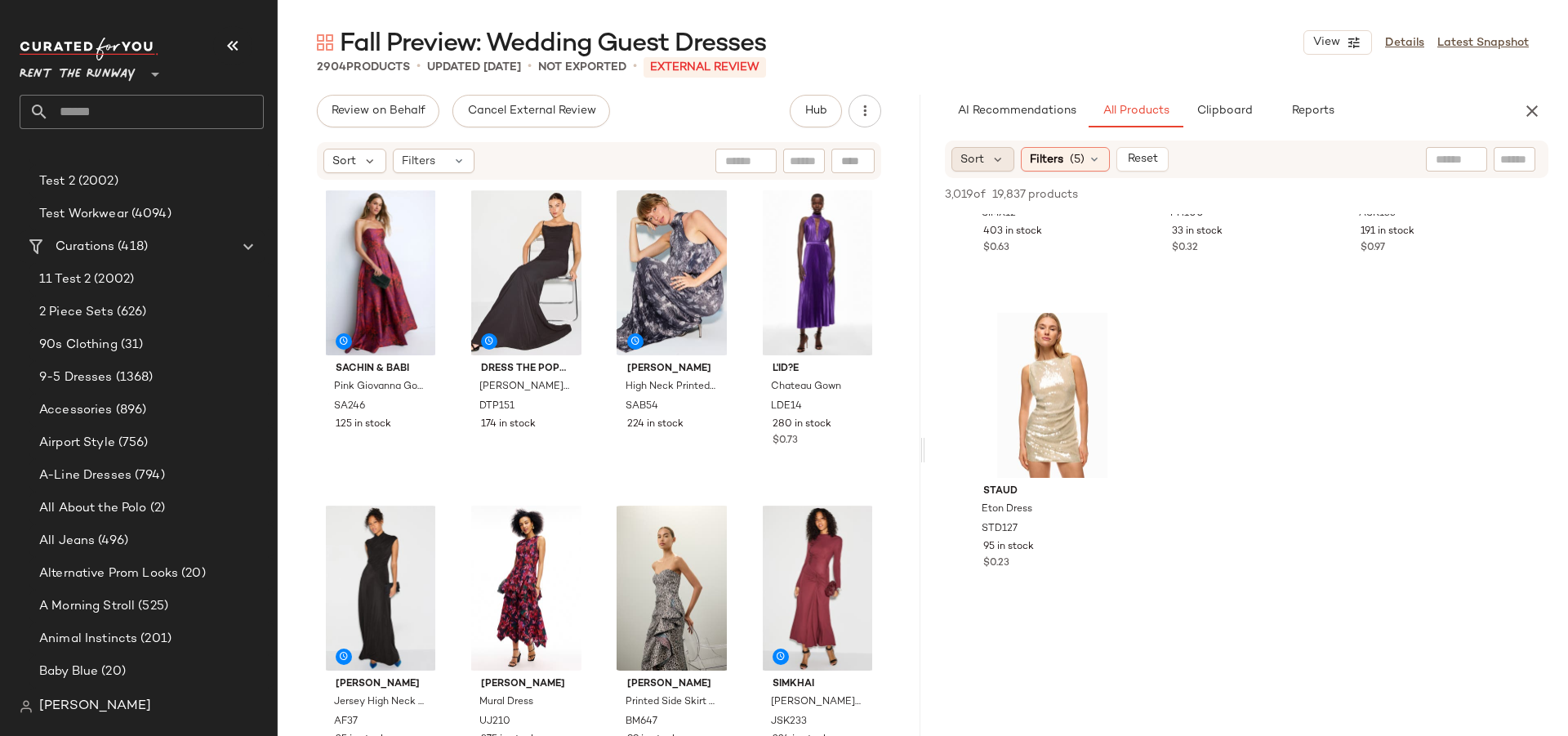
click at [989, 158] on div "Sort" at bounding box center [983, 159] width 63 height 25
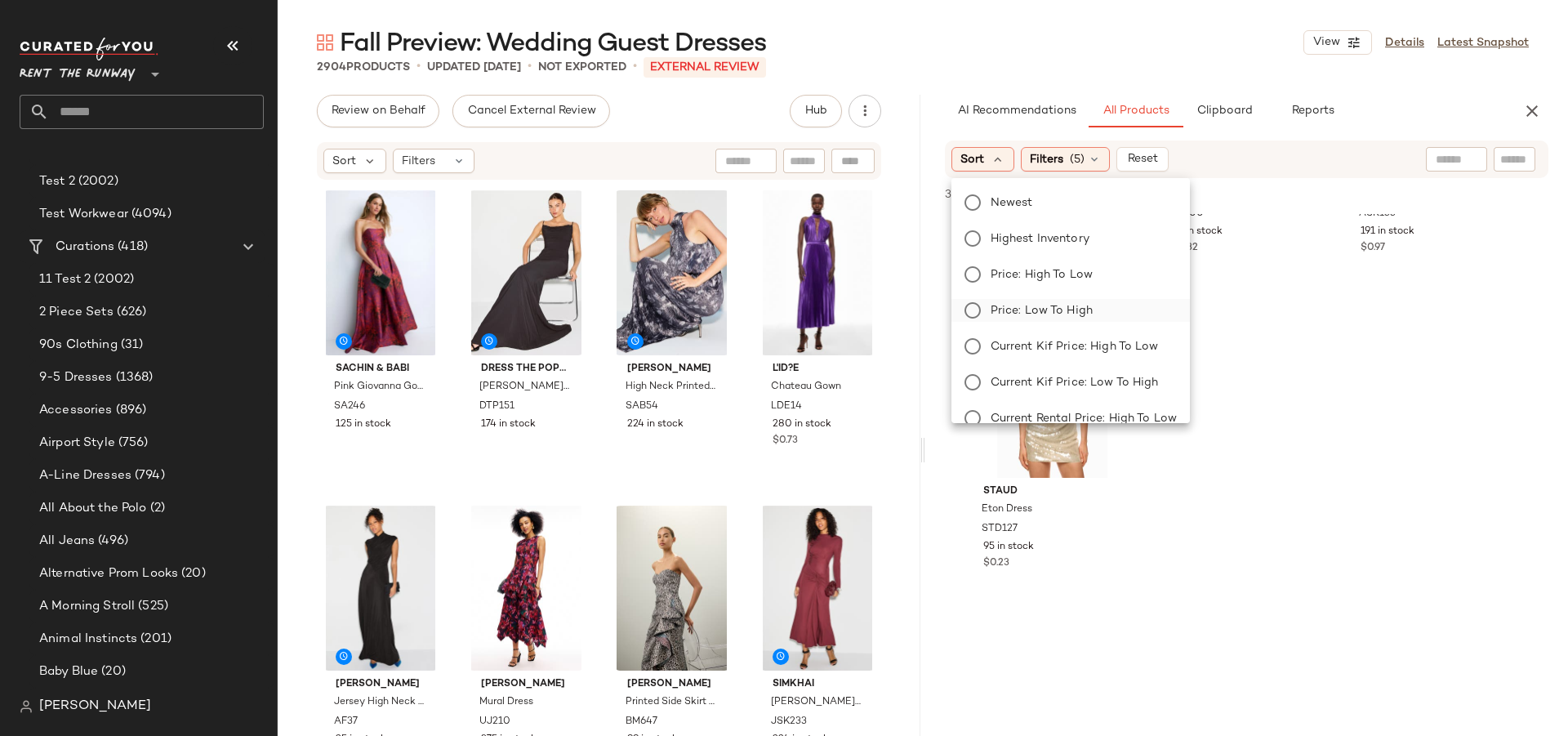
click at [1020, 315] on span "Price: Low to High" at bounding box center [1042, 311] width 102 height 17
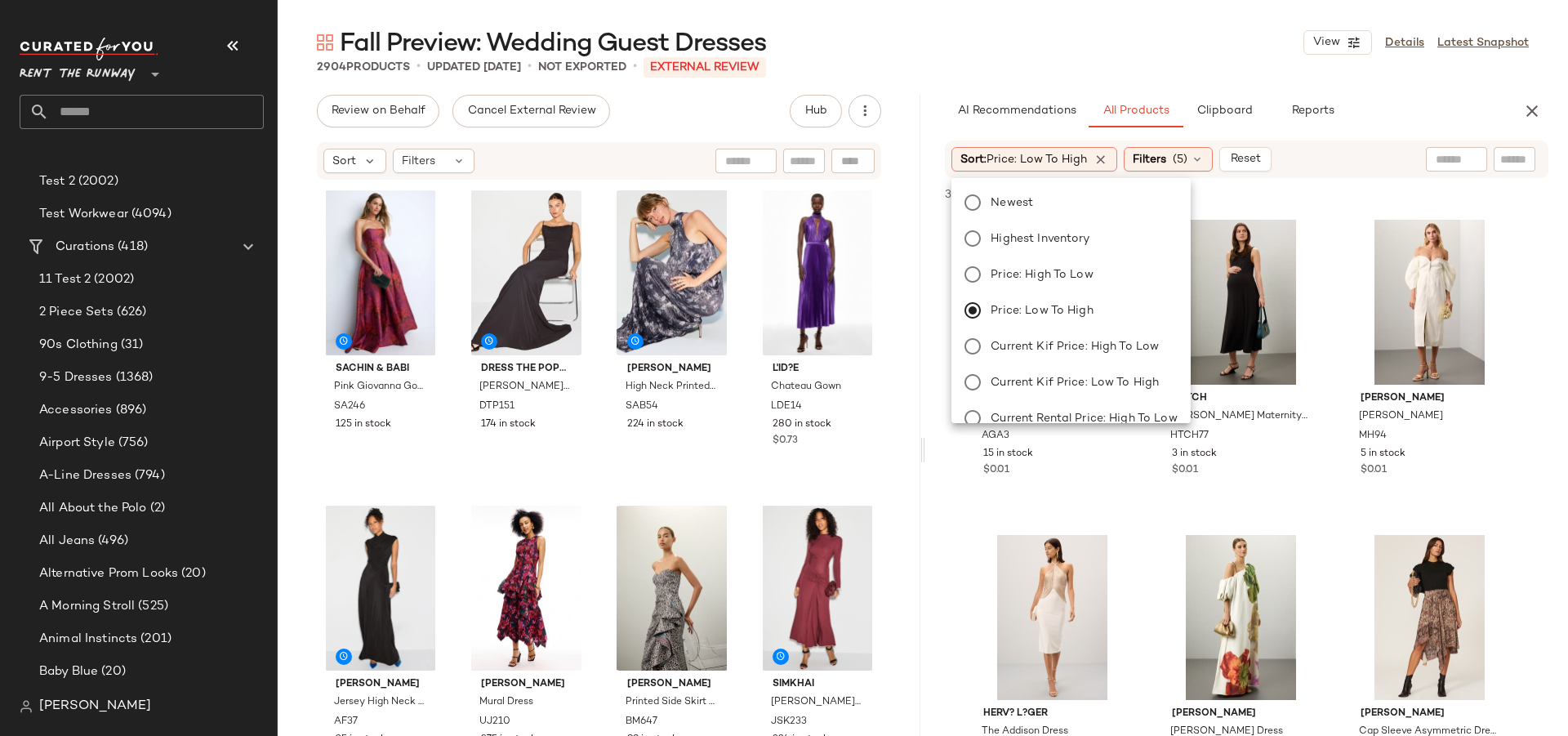
click at [1064, 40] on div "Fall Preview: Wedding Guest Dresses View Details Latest Snapshot" at bounding box center [924, 42] width 1291 height 32
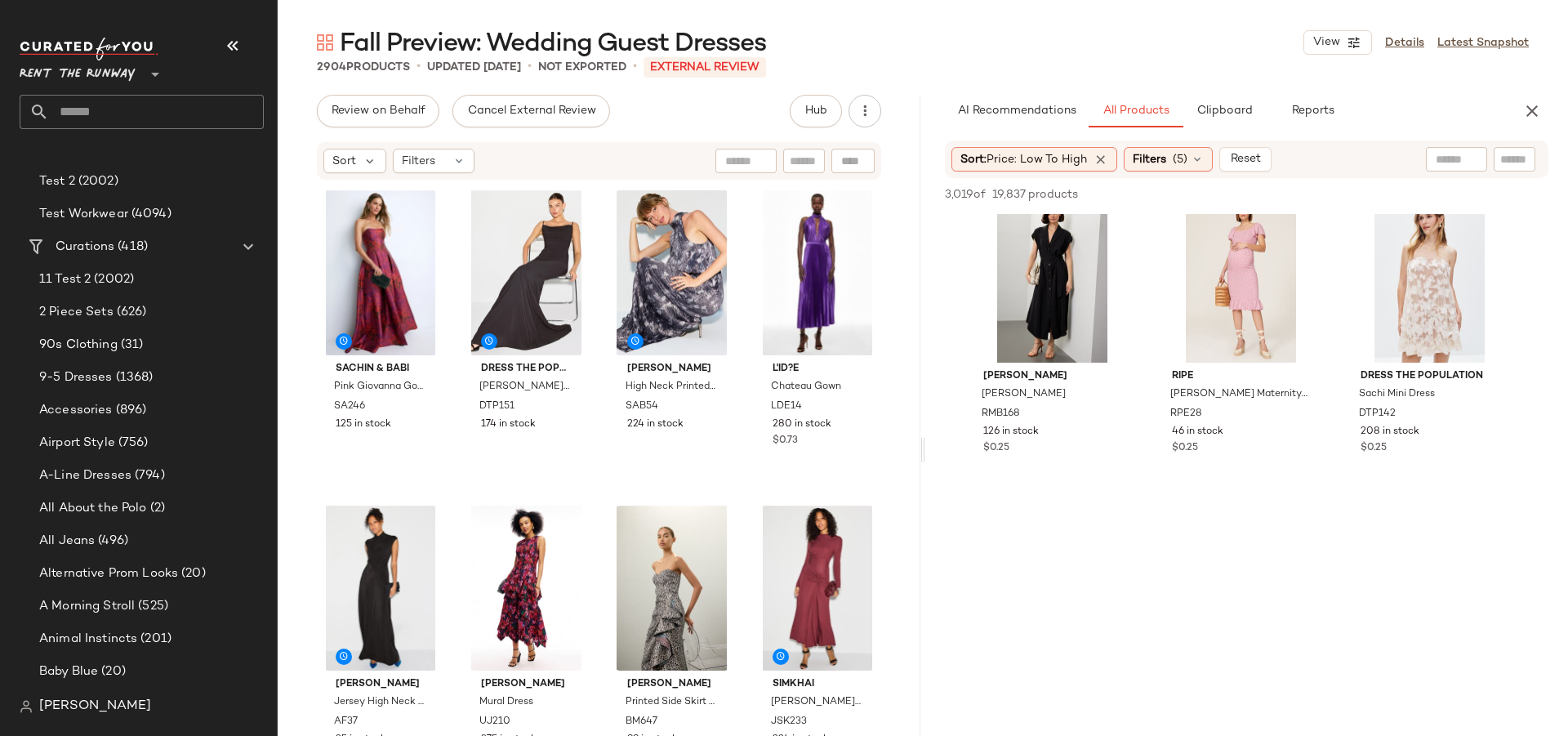
scroll to position [7272, 0]
